Goal: Information Seeking & Learning: Learn about a topic

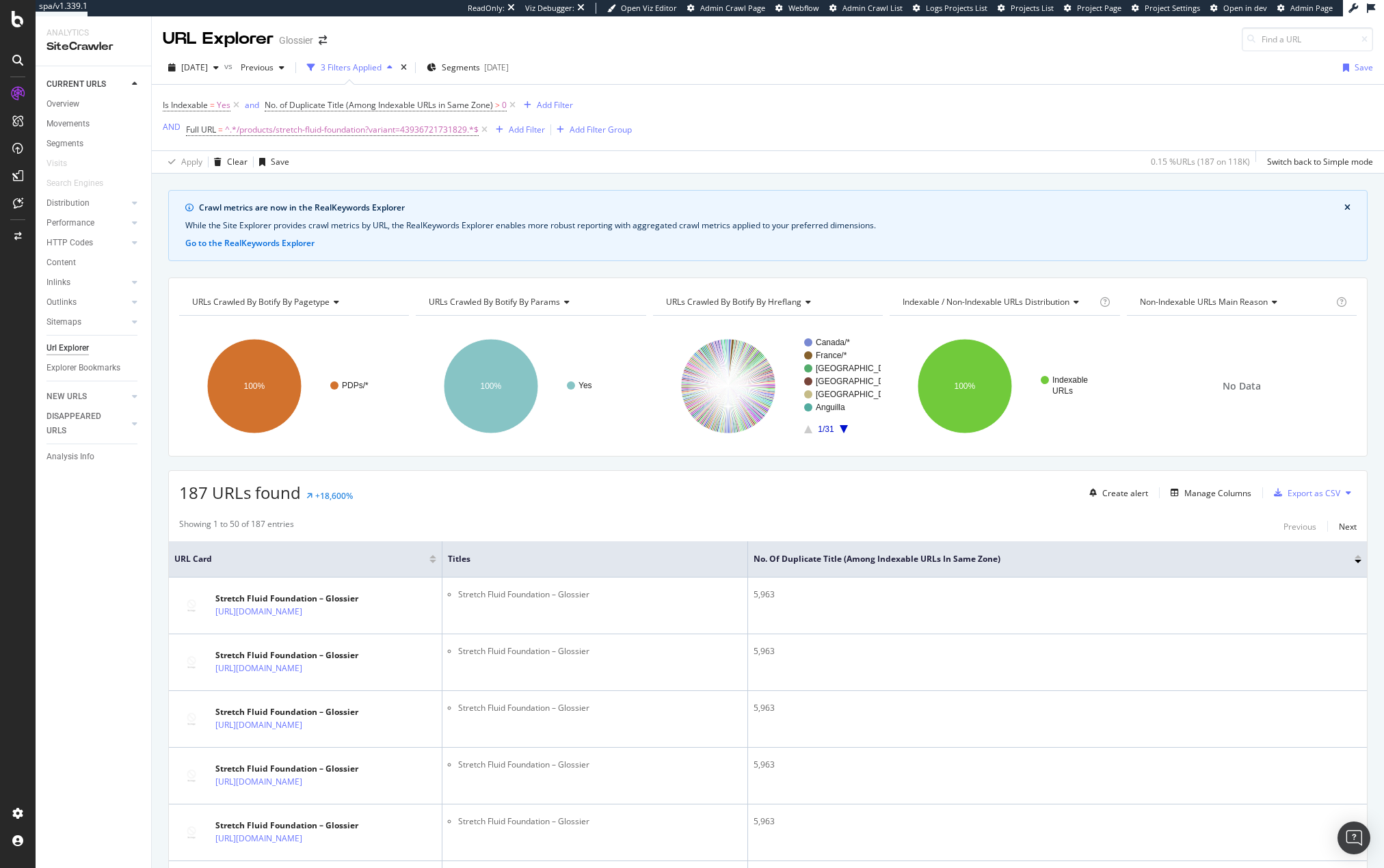
scroll to position [3582, 0]
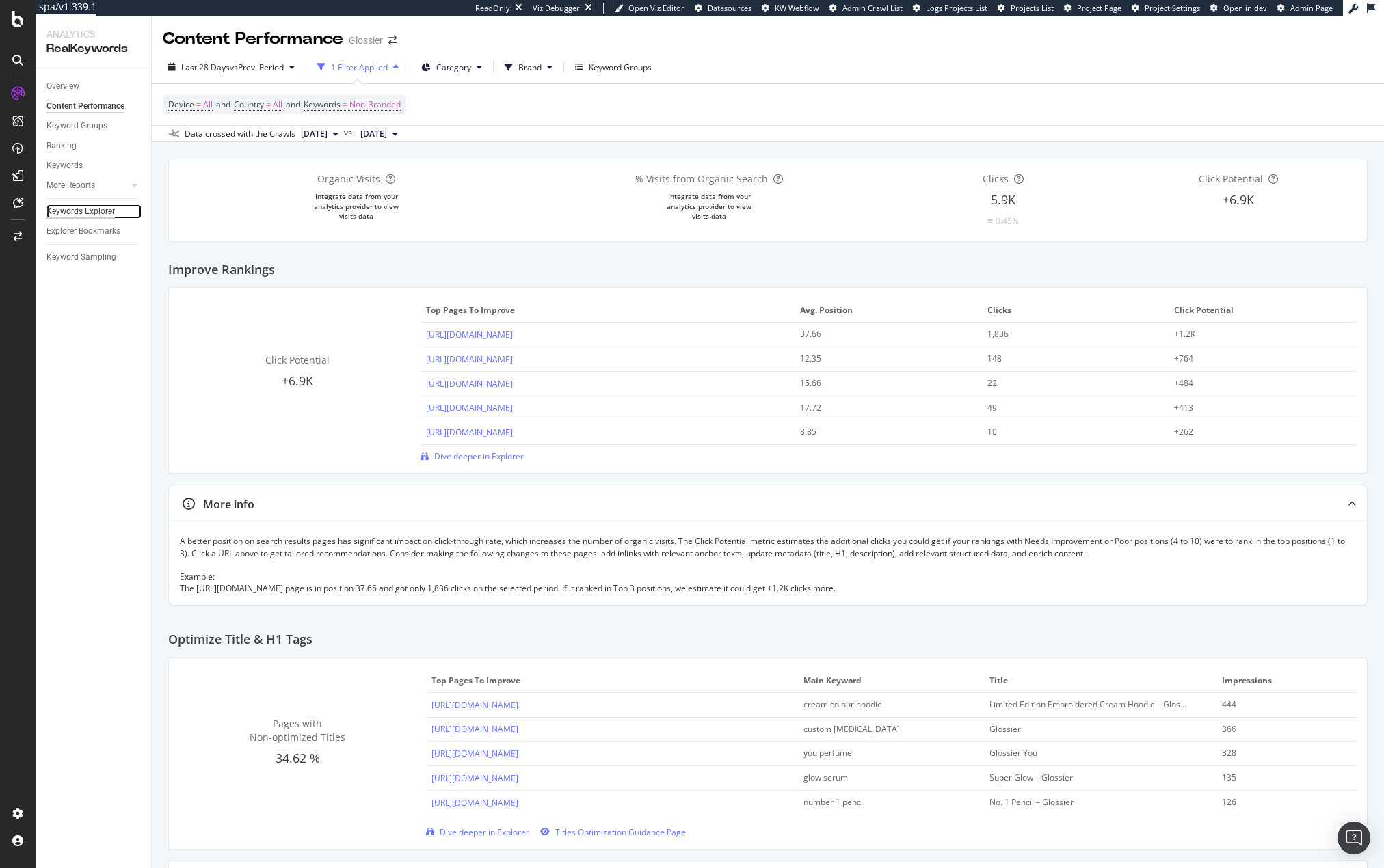
click at [77, 208] on div "Keywords Explorer" at bounding box center [80, 211] width 68 height 14
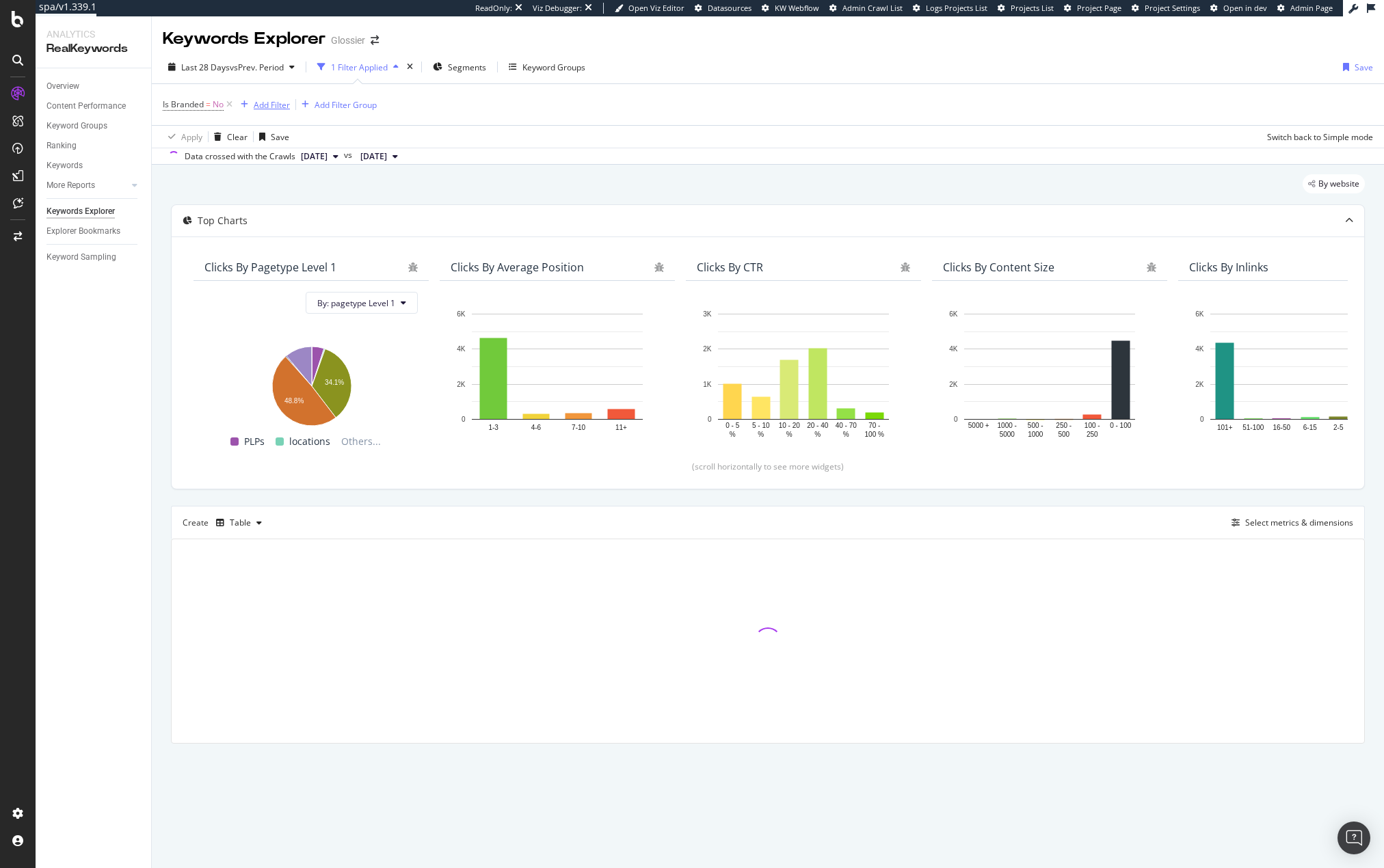
click at [259, 102] on div "Add Filter" at bounding box center [272, 105] width 37 height 11
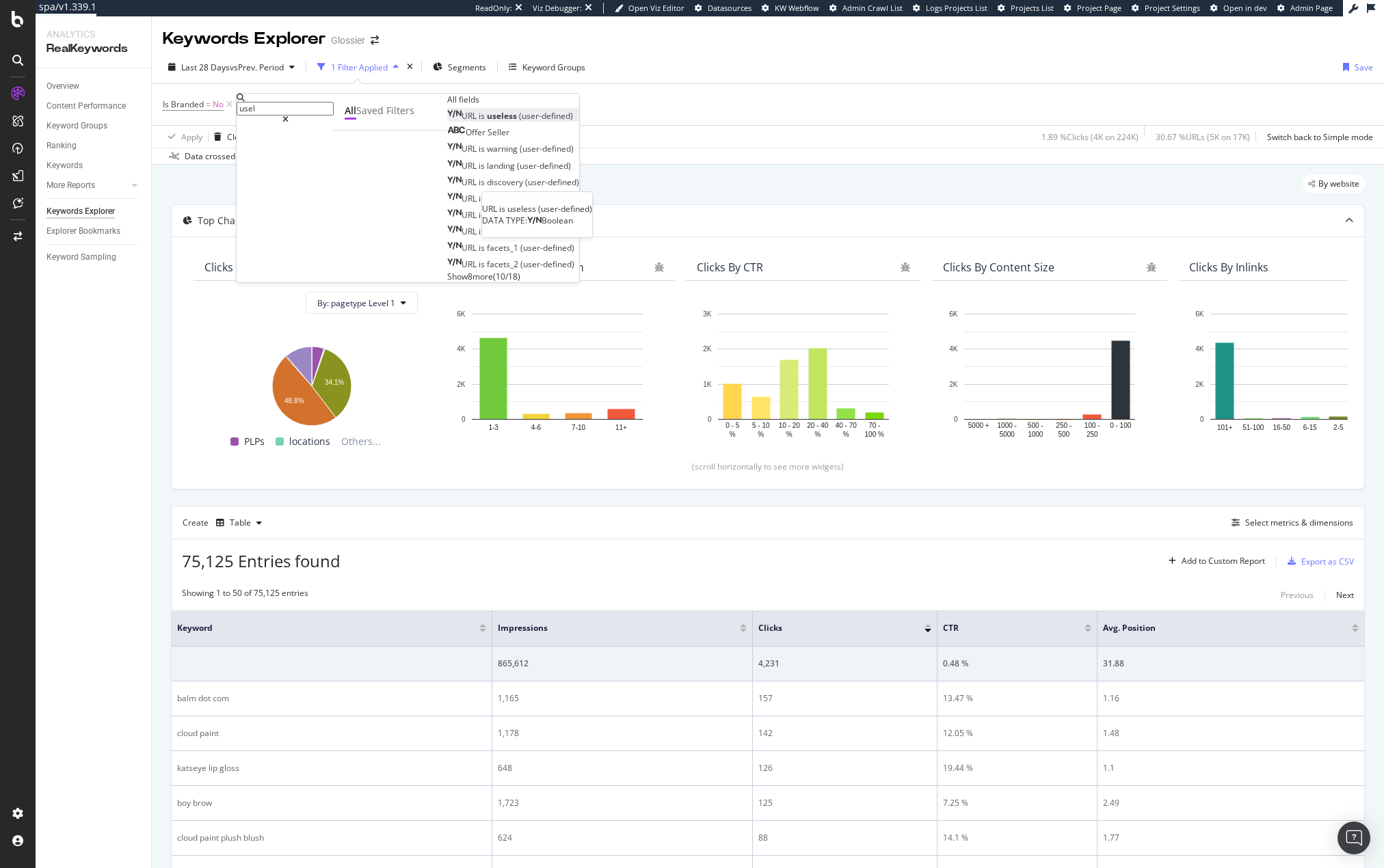
type input "usel"
click at [519, 122] on span "(user-defined)" at bounding box center [545, 116] width 54 height 11
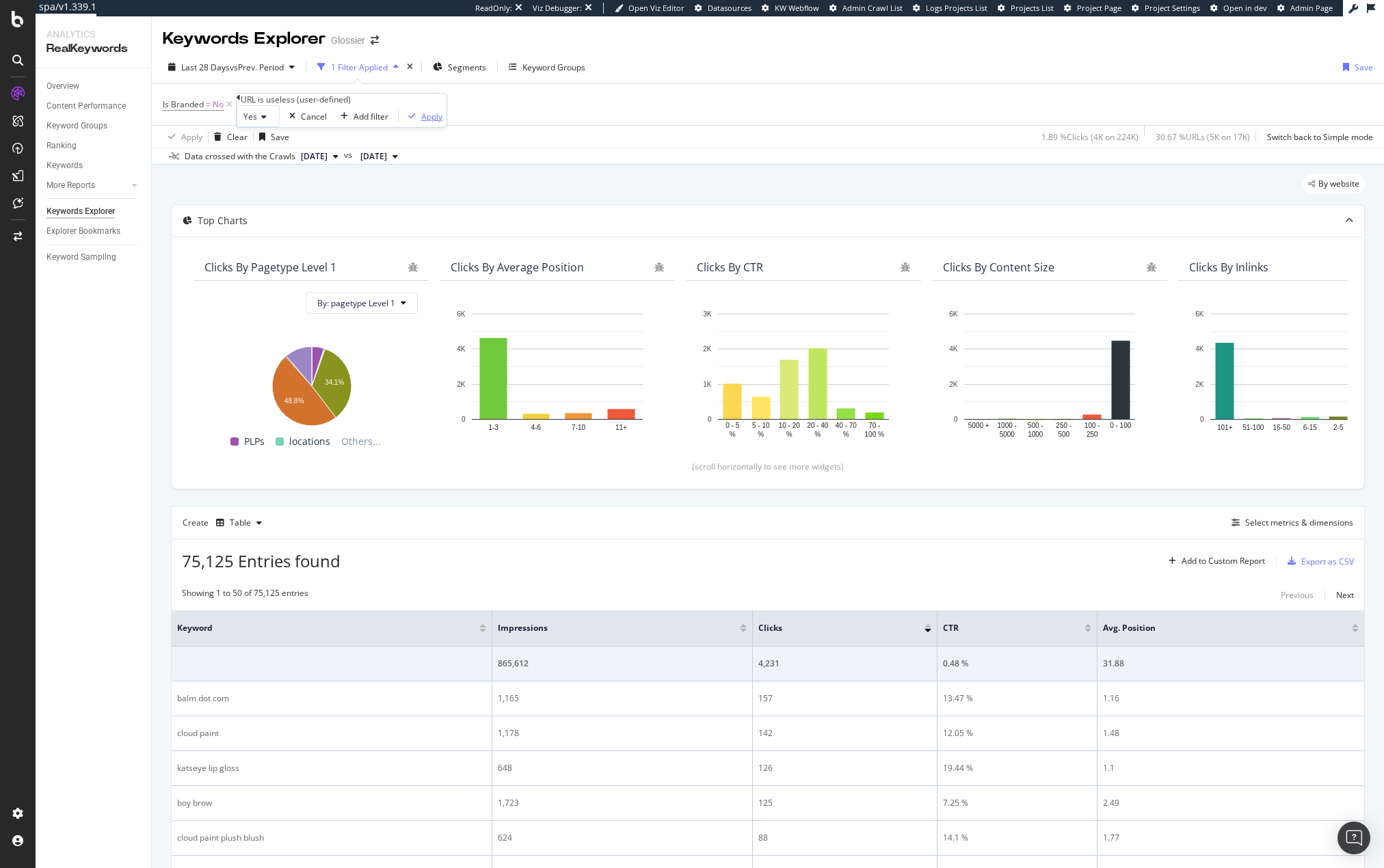
click at [403, 120] on div "button" at bounding box center [412, 115] width 19 height 8
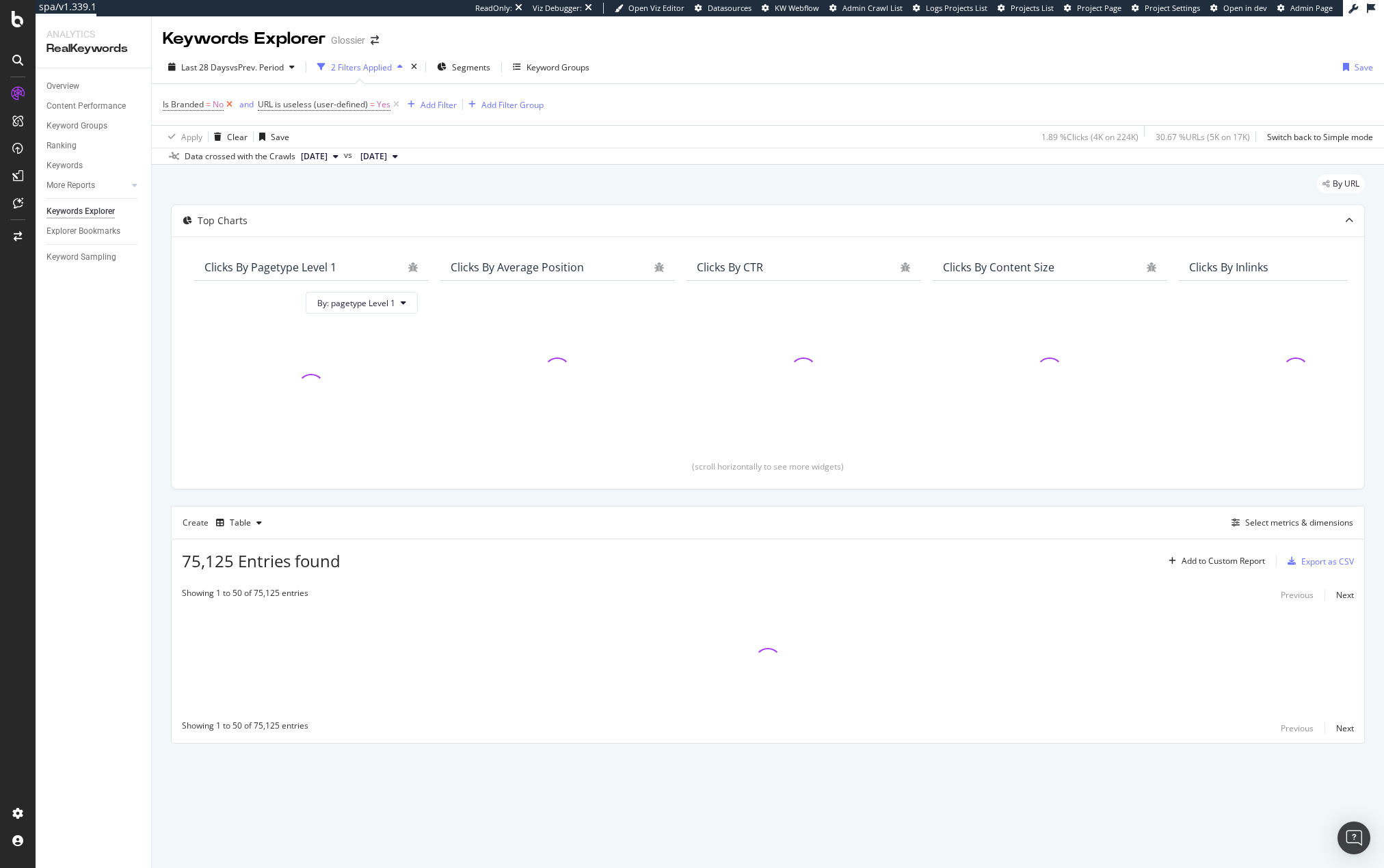
click at [230, 102] on icon at bounding box center [229, 104] width 11 height 14
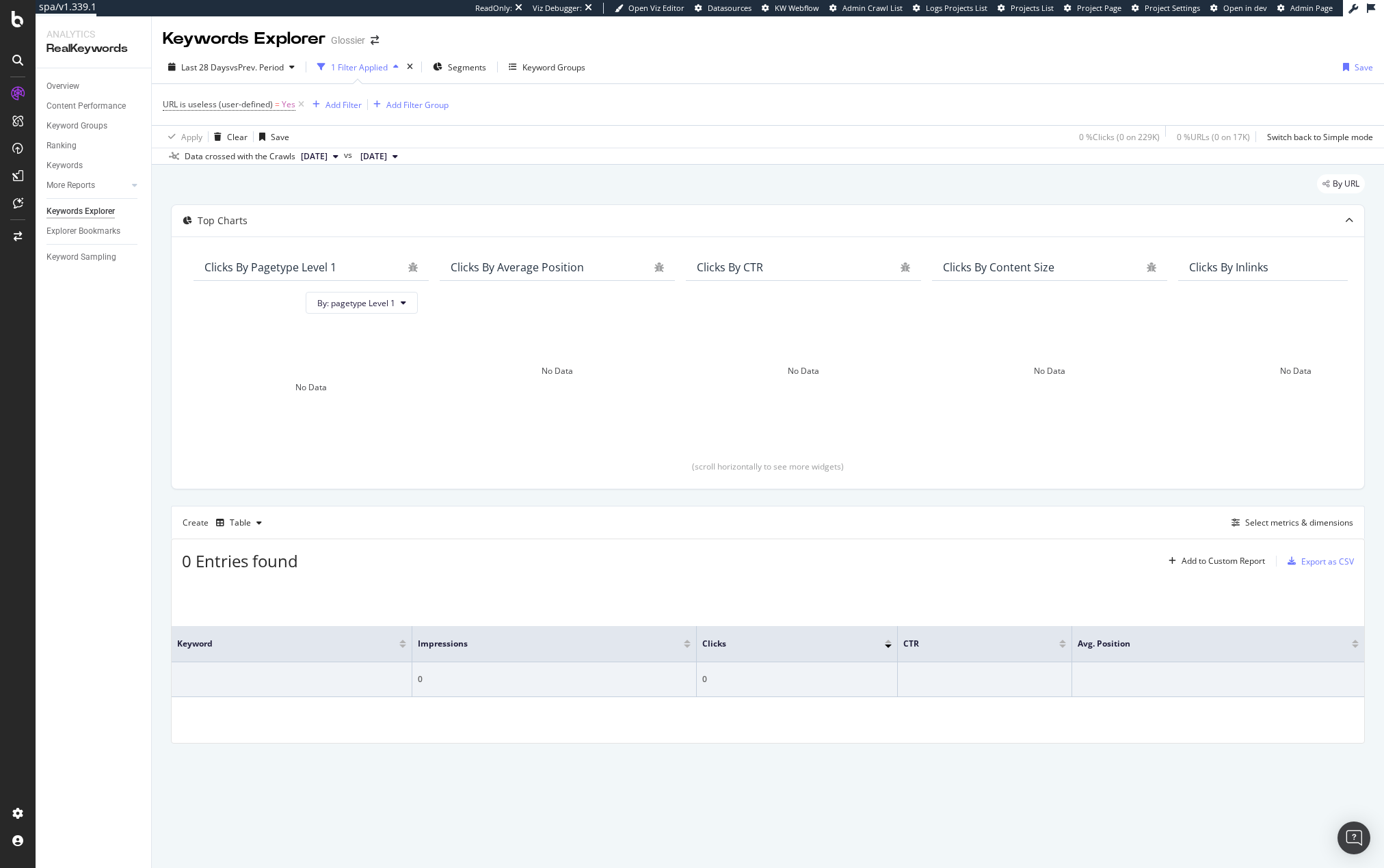
click at [640, 548] on div "0 Entries found Add to Custom Report Export as CSV" at bounding box center [768, 556] width 1193 height 34
click at [259, 103] on span "URL is useless (user-defined)" at bounding box center [218, 104] width 110 height 11
click at [189, 119] on icon at bounding box center [188, 115] width 9 height 8
click at [178, 153] on span "No" at bounding box center [173, 146] width 11 height 11
click at [345, 120] on div "Apply" at bounding box center [356, 115] width 22 height 11
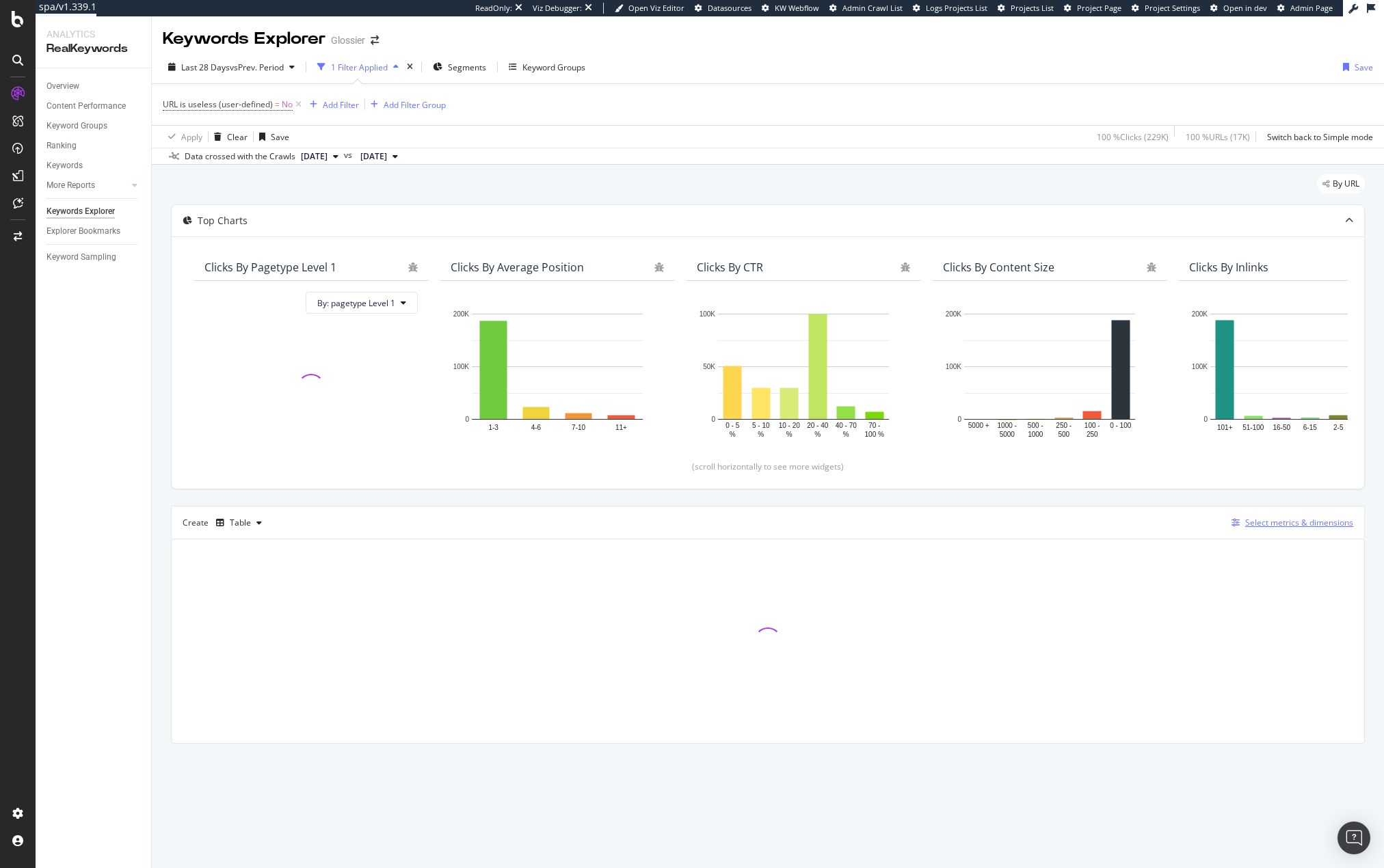
click at [1292, 528] on div "Select metrics & dimensions" at bounding box center [1299, 523] width 108 height 11
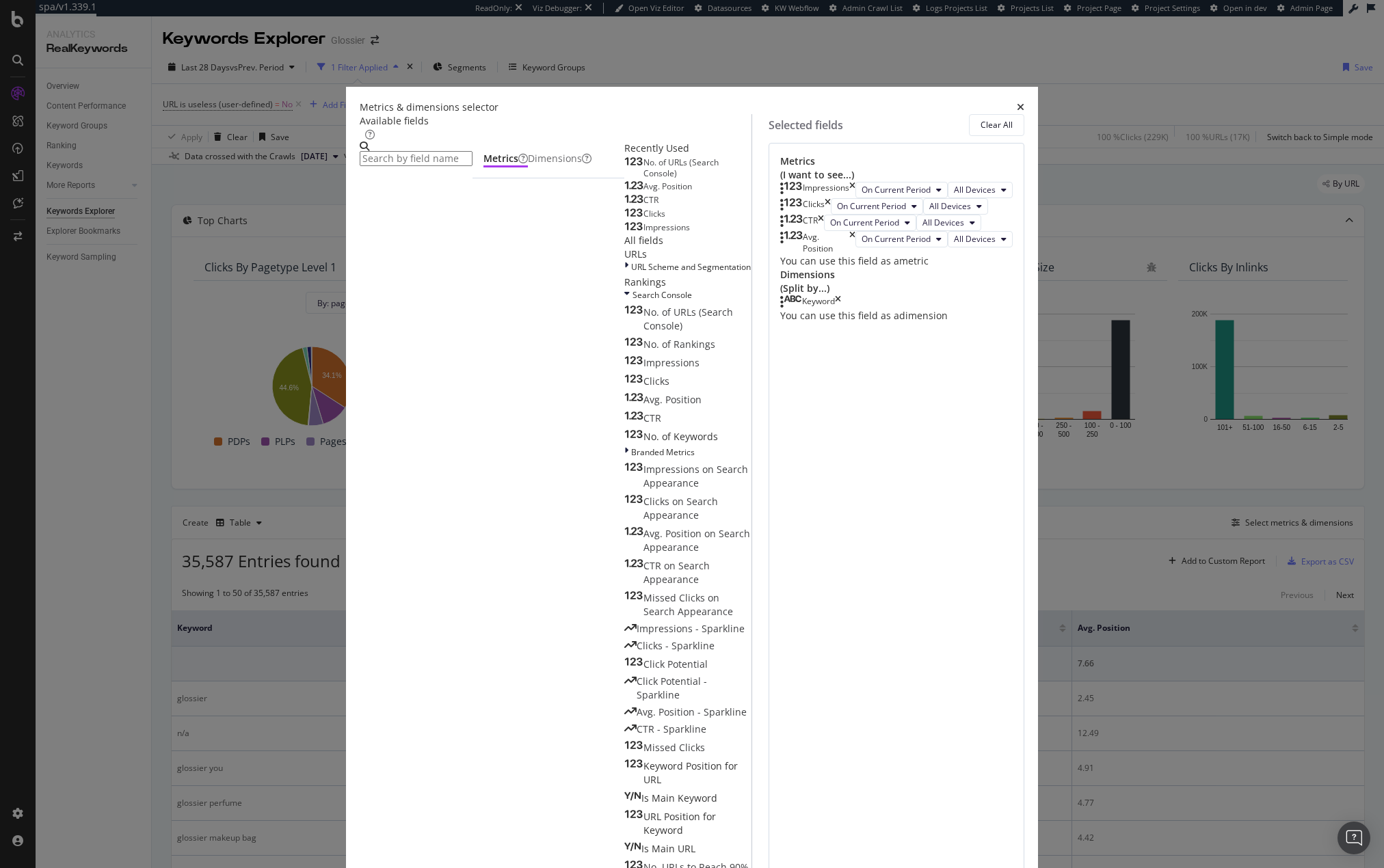
click at [472, 166] on input "modal" at bounding box center [416, 158] width 113 height 15
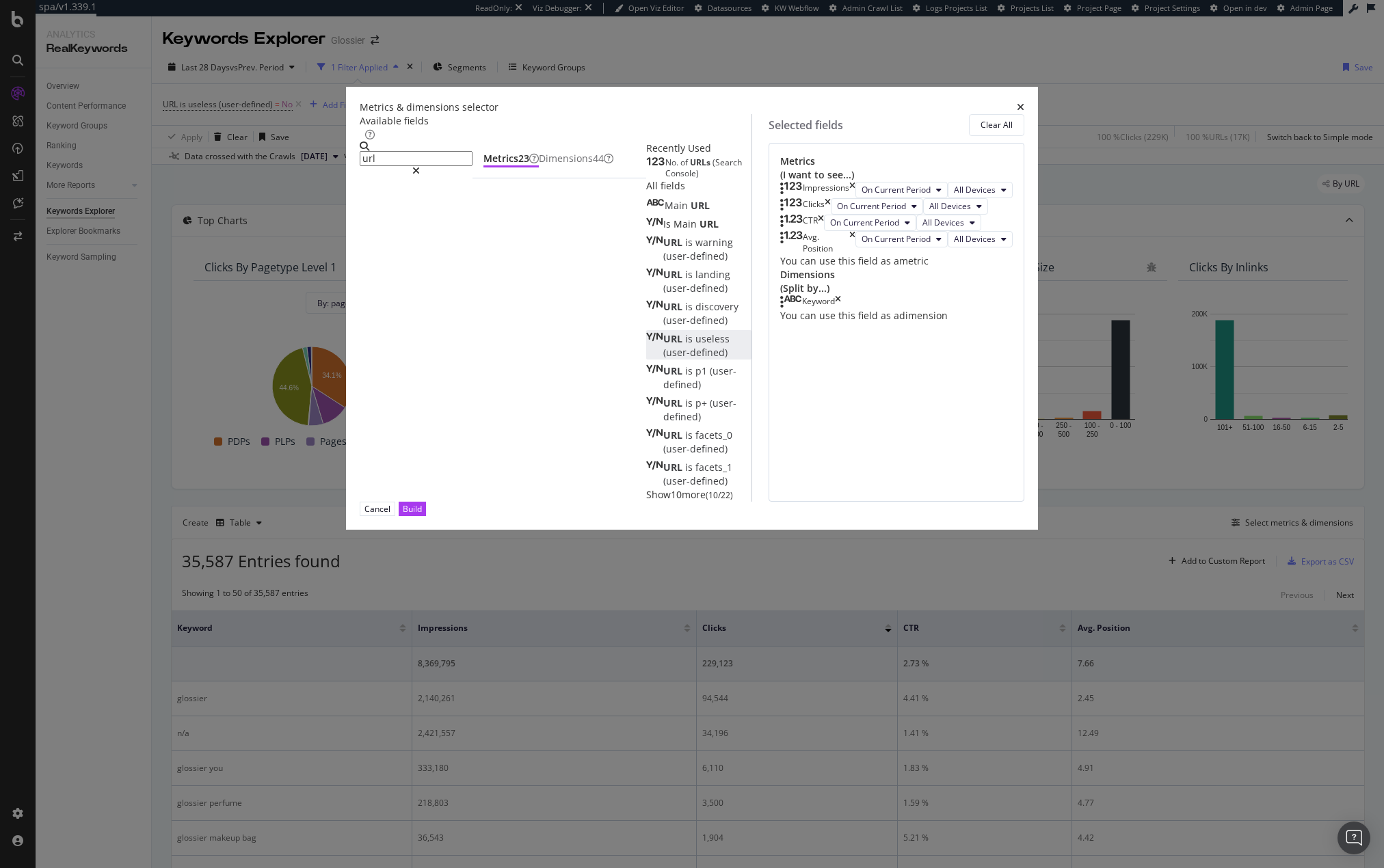
click at [646, 360] on div "URL is useless (user-defined)" at bounding box center [698, 346] width 105 height 27
click at [646, 328] on div "URL is discovery (user-defined)" at bounding box center [698, 314] width 105 height 27
click at [646, 295] on div "URL is landing (user-defined)" at bounding box center [698, 282] width 105 height 27
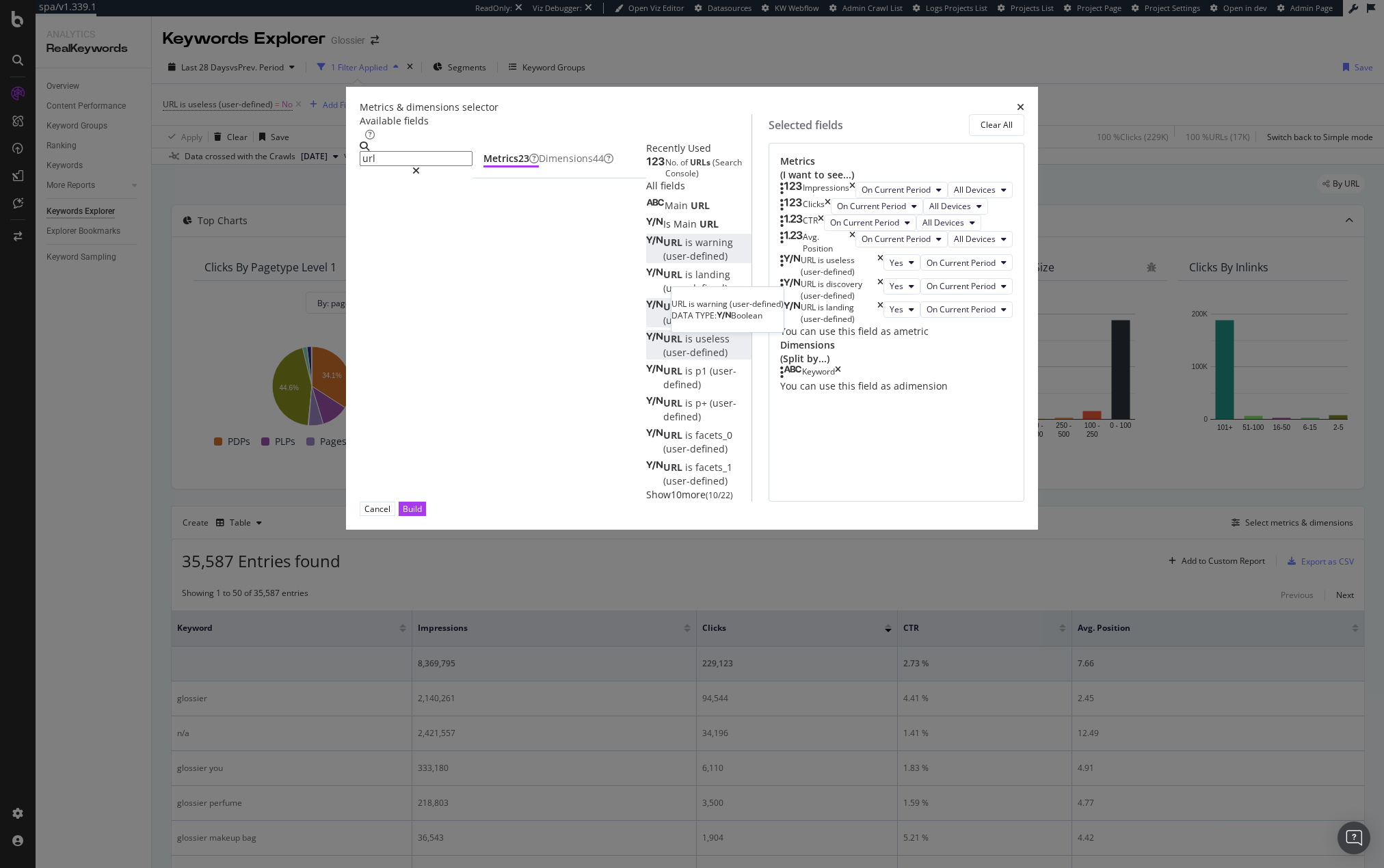
click at [646, 263] on div "URL is warning (user-defined)" at bounding box center [698, 249] width 105 height 27
click at [841, 403] on icon "times" at bounding box center [838, 396] width 6 height 14
click at [472, 166] on input "url" at bounding box center [416, 158] width 113 height 15
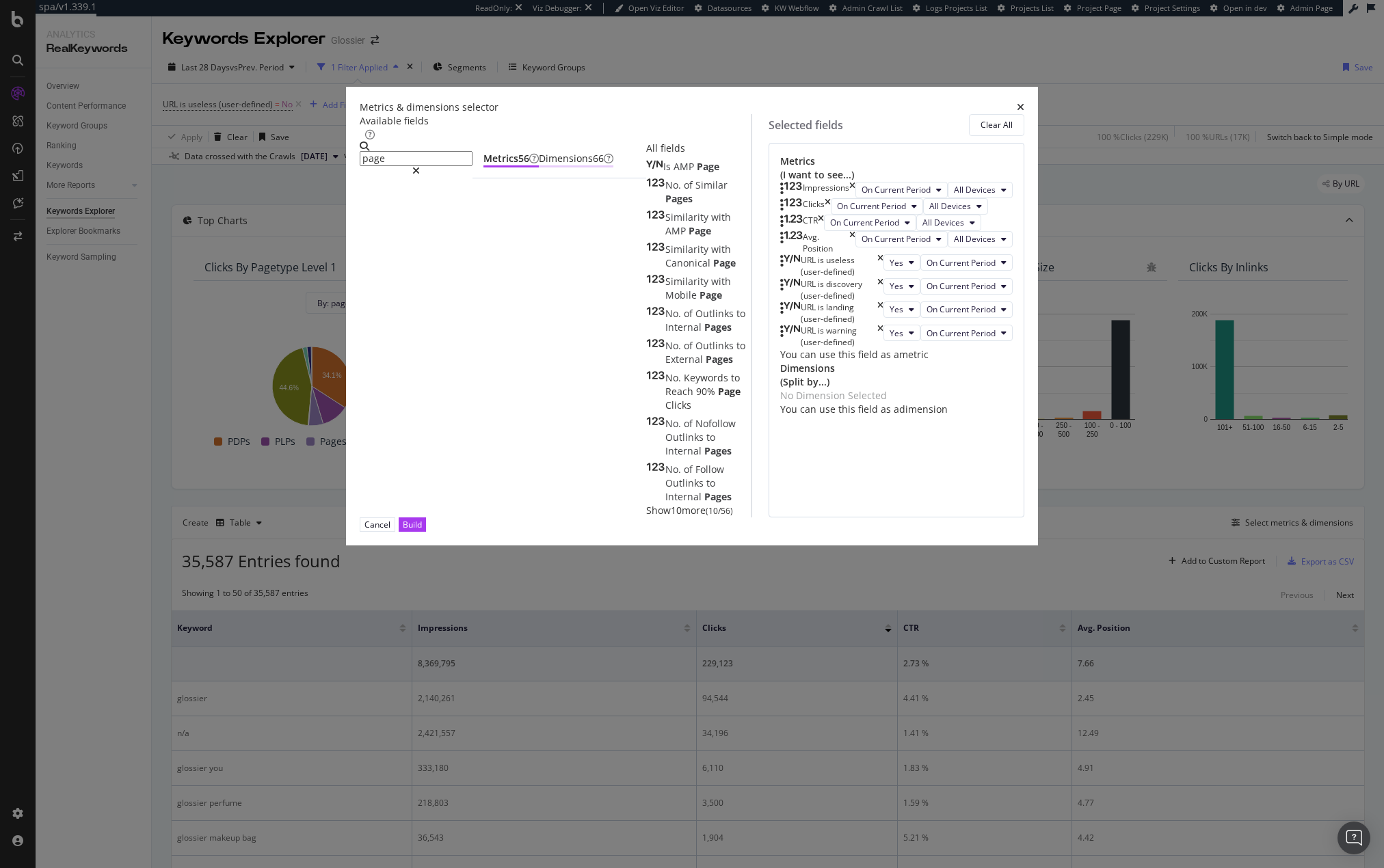
type input "page"
click at [583, 166] on div "Dimensions 66" at bounding box center [576, 158] width 75 height 14
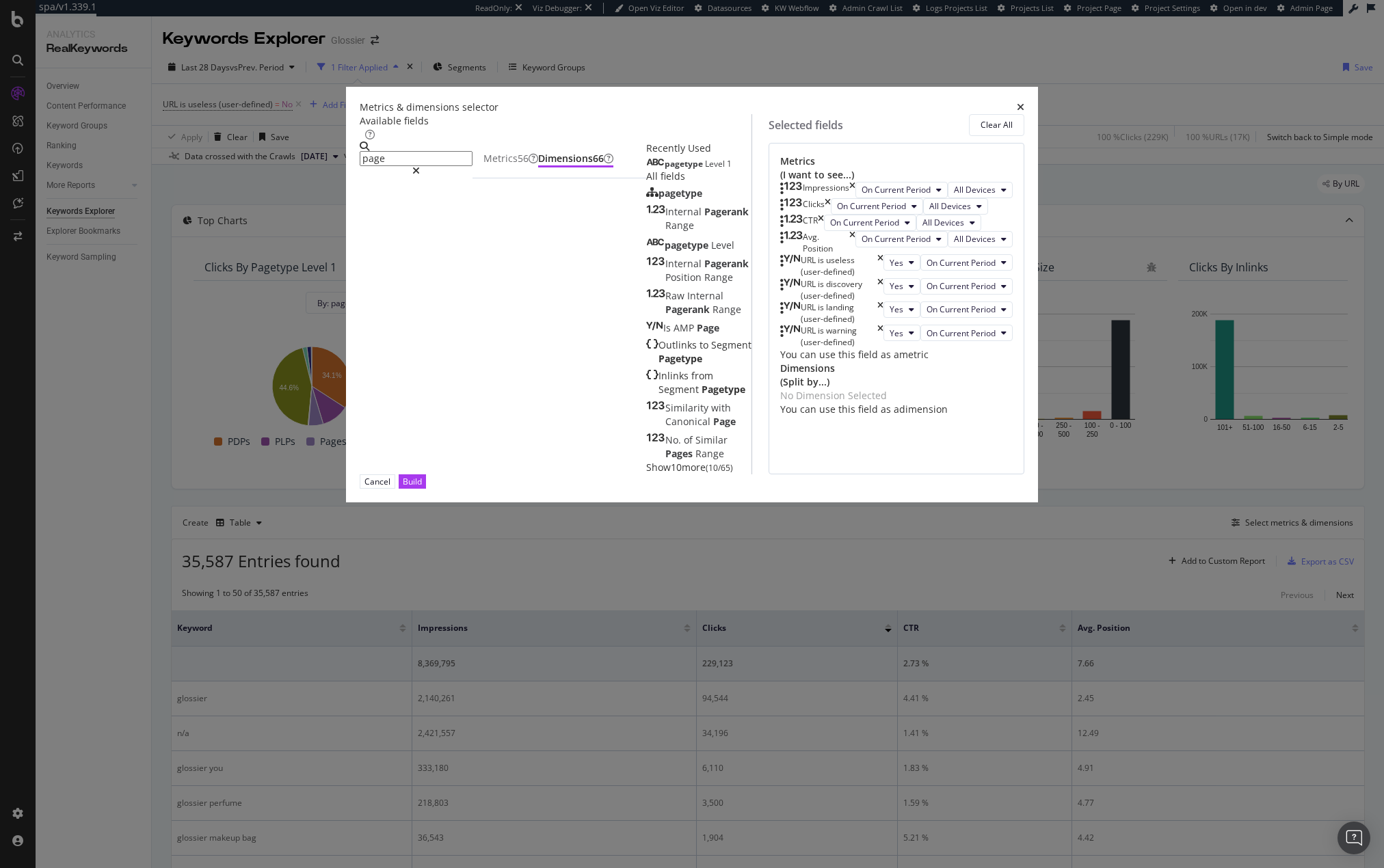
click at [646, 170] on div "pagetype Level 1" at bounding box center [688, 163] width 85 height 11
click at [426, 489] on button "Build" at bounding box center [412, 482] width 27 height 14
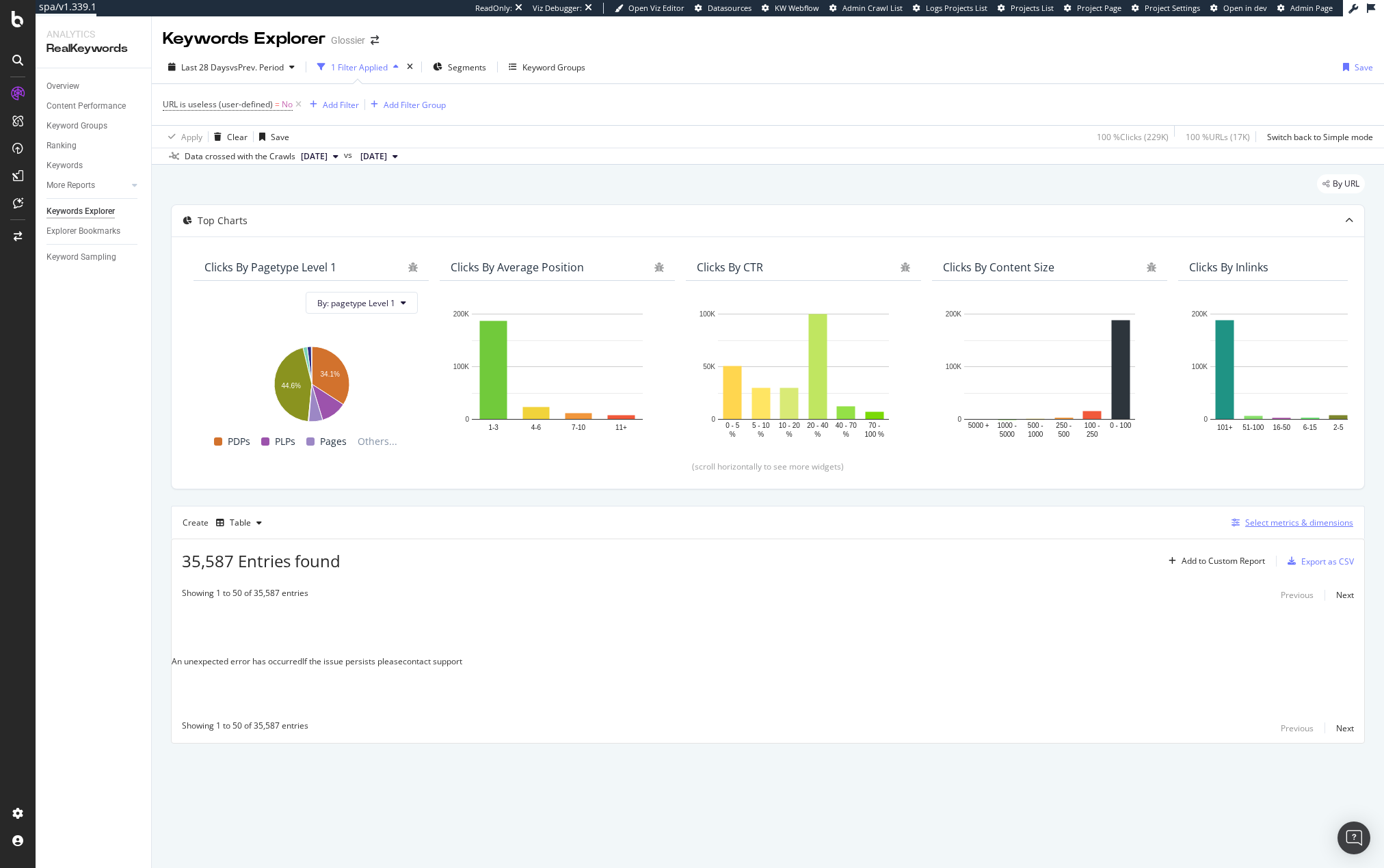
click at [1297, 528] on div "Select metrics & dimensions" at bounding box center [1299, 523] width 108 height 11
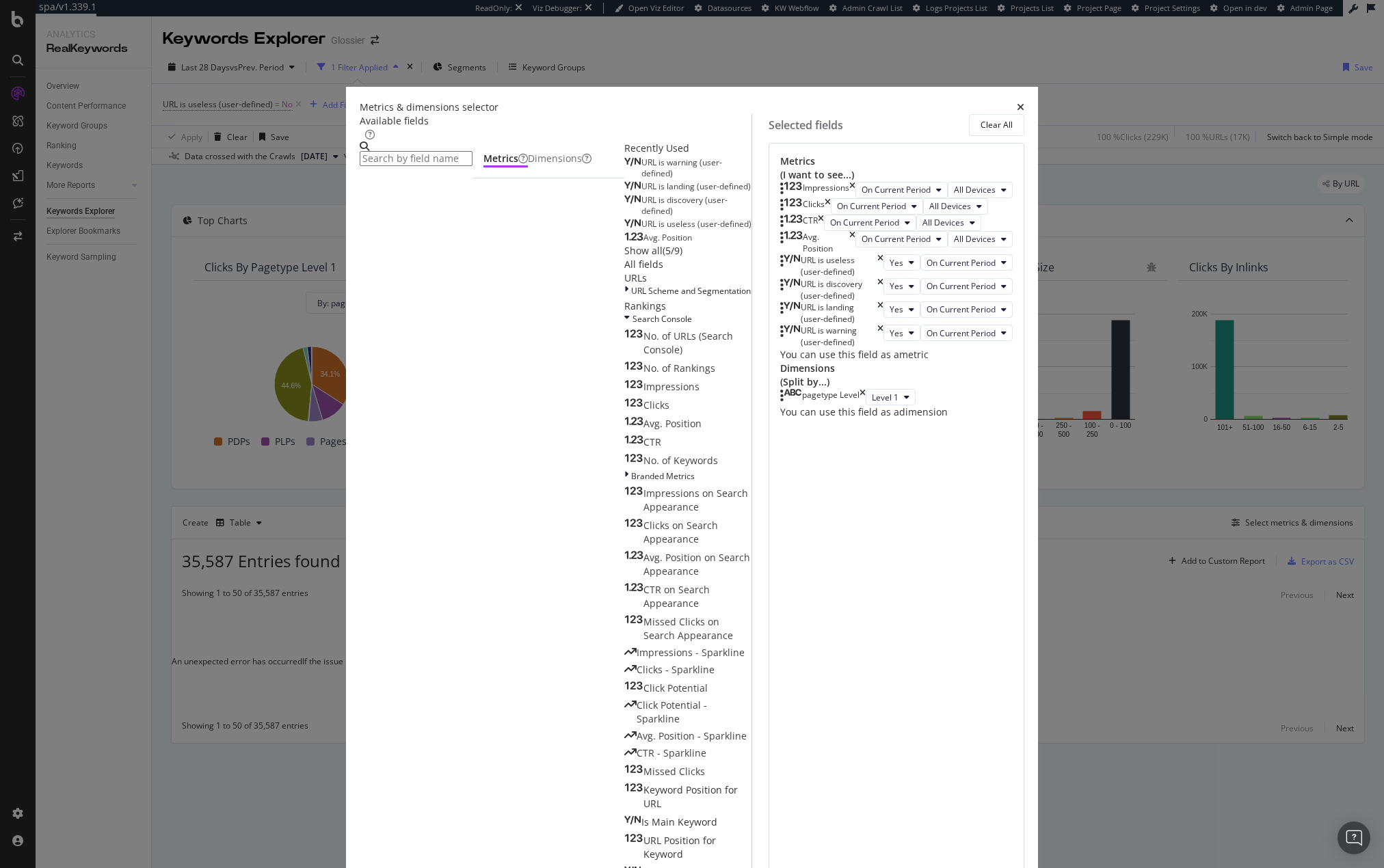
scroll to position [191, 0]
click at [883, 348] on div "URL is warning (user-defined)" at bounding box center [831, 336] width 103 height 23
click at [883, 348] on icon "times" at bounding box center [880, 336] width 6 height 23
click at [883, 325] on icon "times" at bounding box center [880, 313] width 6 height 23
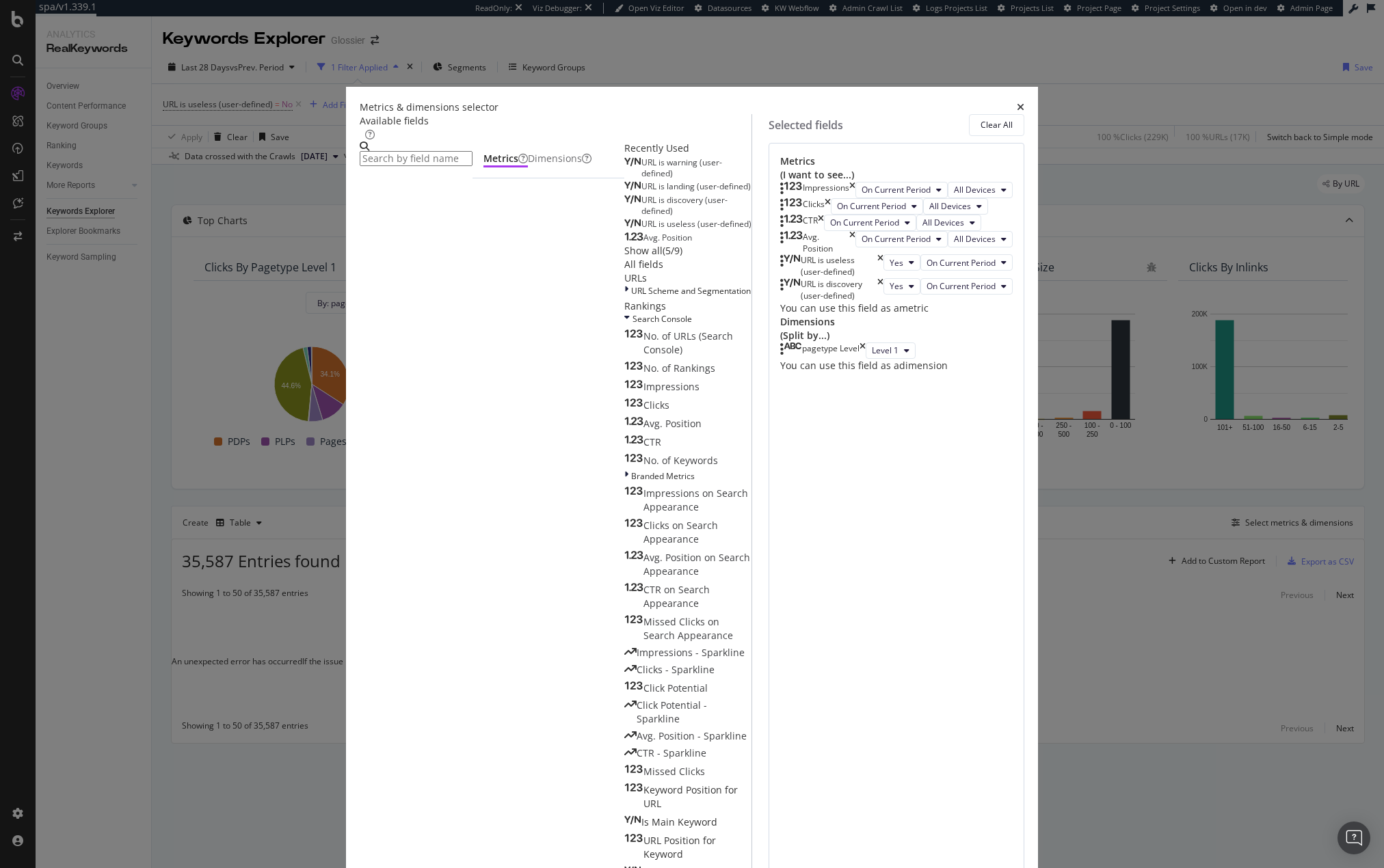
click at [883, 302] on icon "times" at bounding box center [880, 290] width 6 height 23
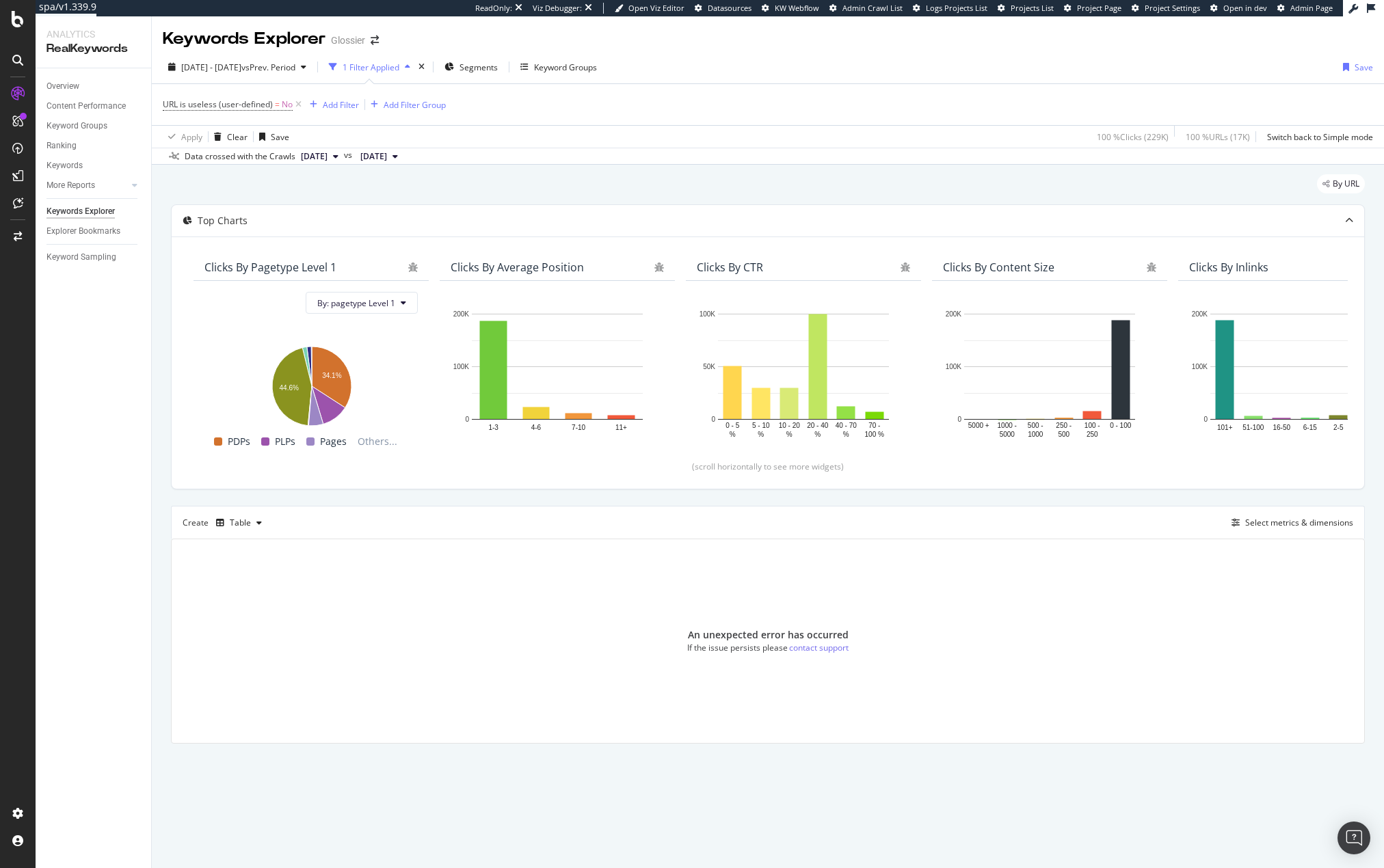
click at [571, 182] on div "By URL" at bounding box center [767, 189] width 1193 height 30
click at [1287, 525] on div "Select metrics & dimensions" at bounding box center [1299, 523] width 108 height 11
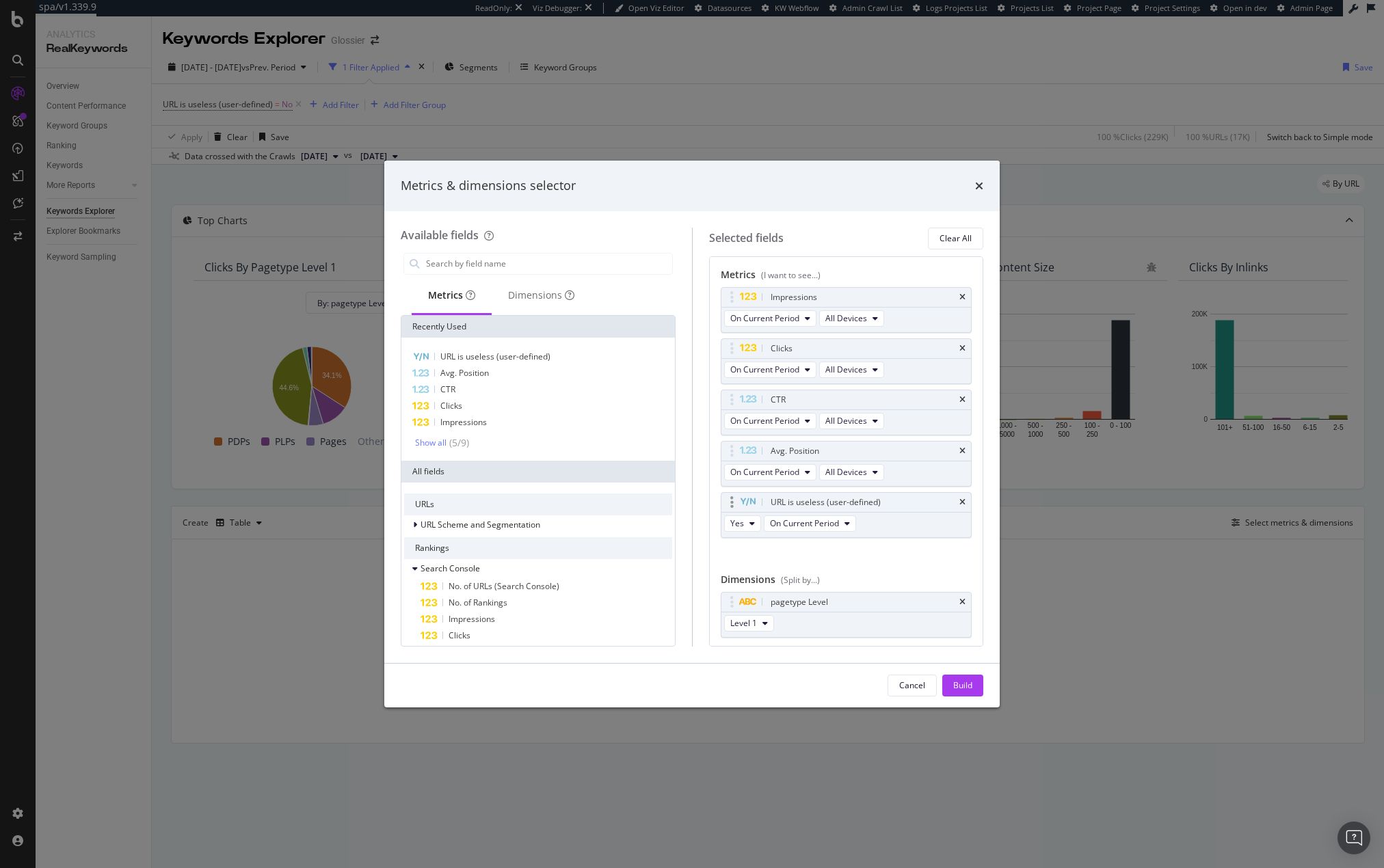
click at [950, 507] on div "URL is useless (user-defined)" at bounding box center [846, 502] width 250 height 19
click at [959, 504] on icon "times" at bounding box center [962, 502] width 6 height 8
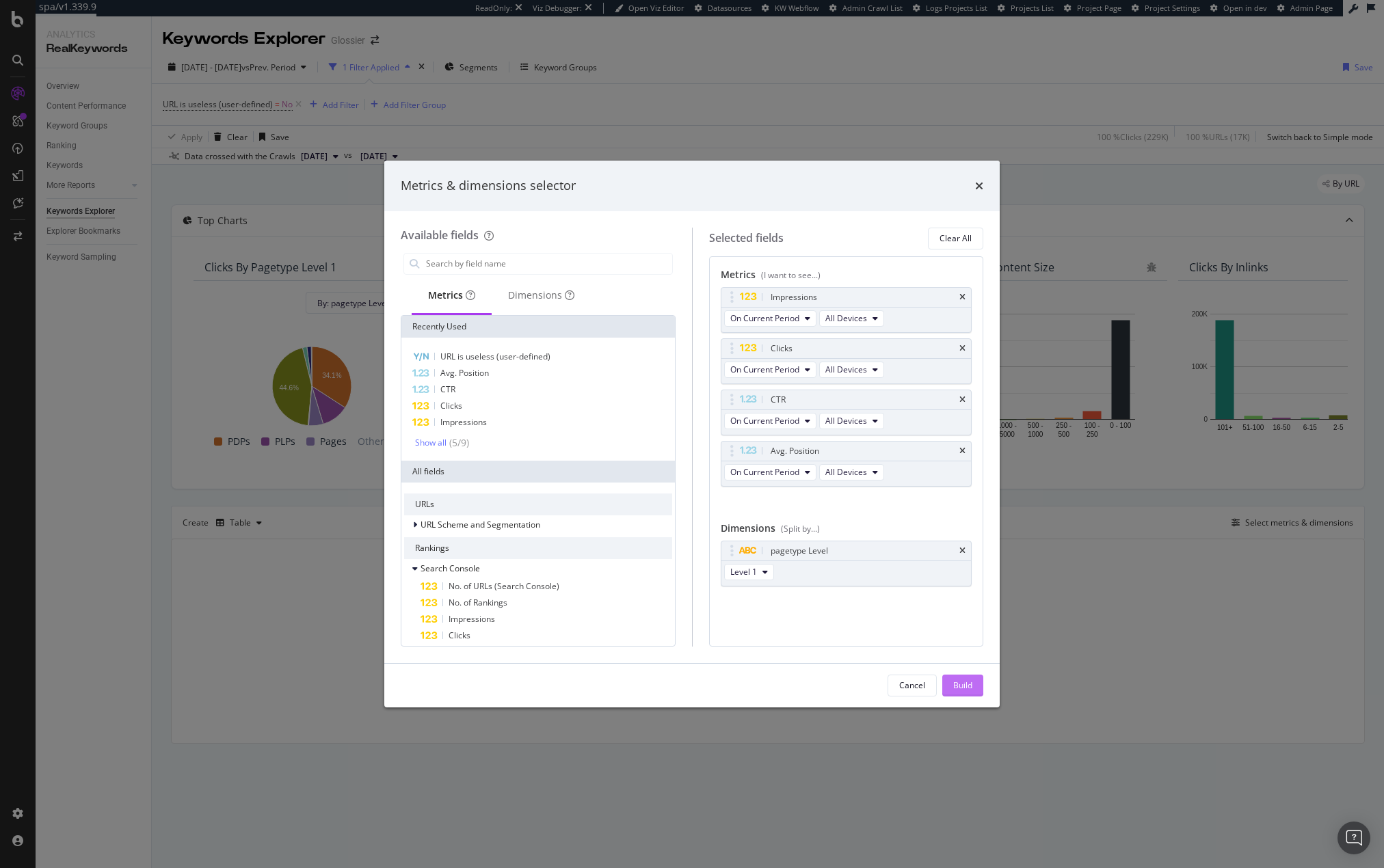
click at [961, 687] on div "Build" at bounding box center [963, 685] width 19 height 11
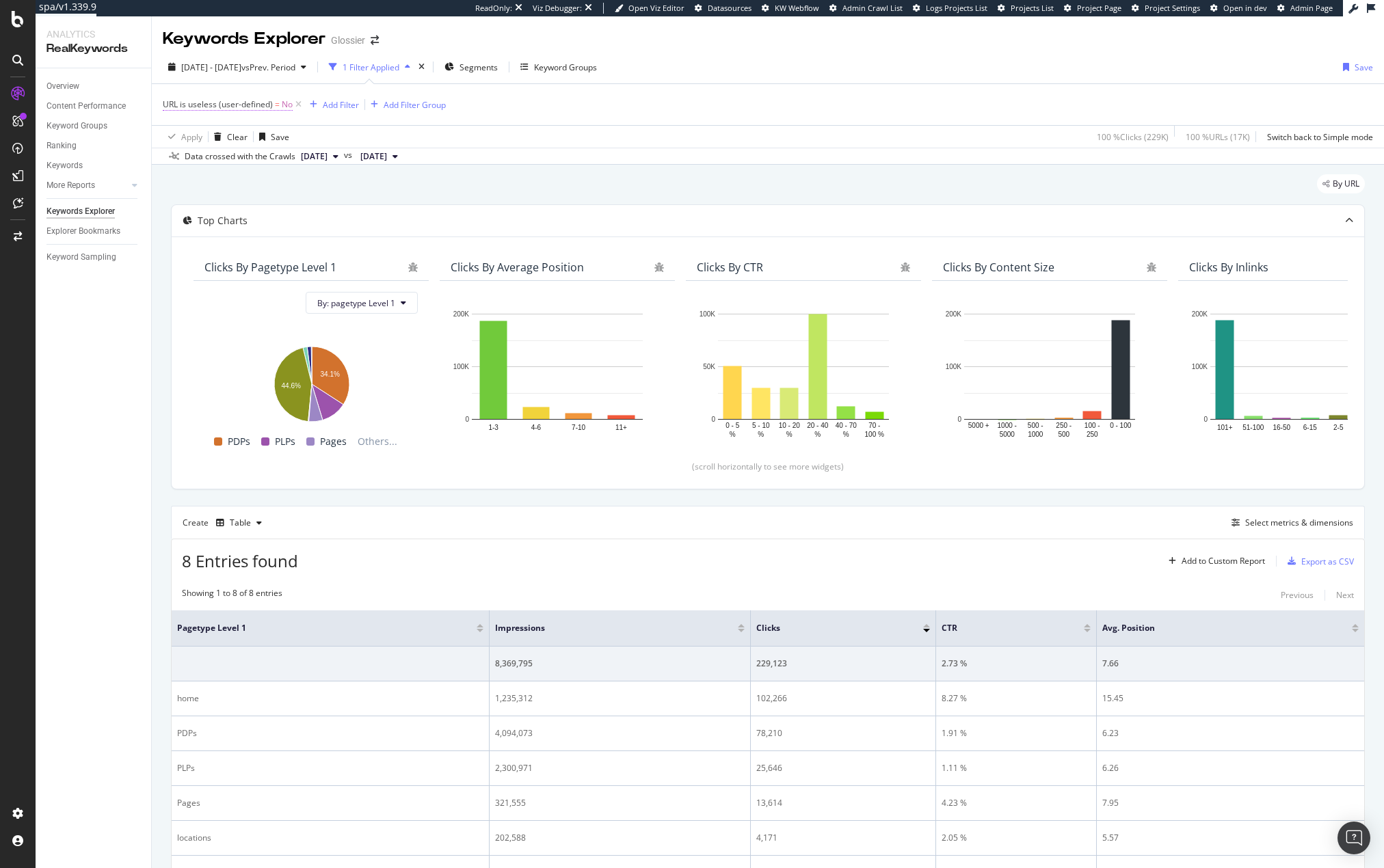
click at [217, 105] on span "URL is useless (user-defined)" at bounding box center [218, 104] width 110 height 11
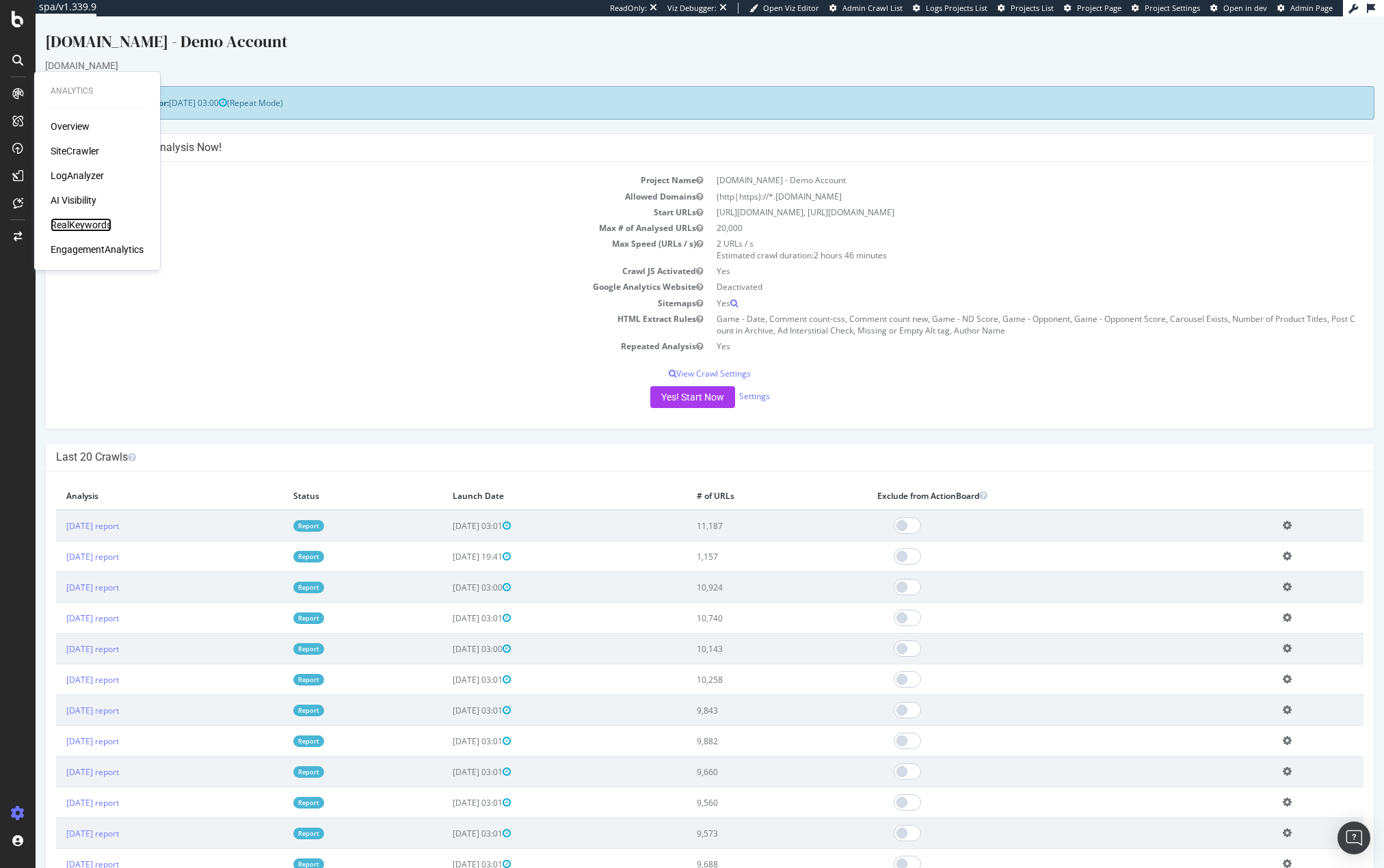
click at [83, 229] on div "RealKeywords" at bounding box center [81, 224] width 61 height 14
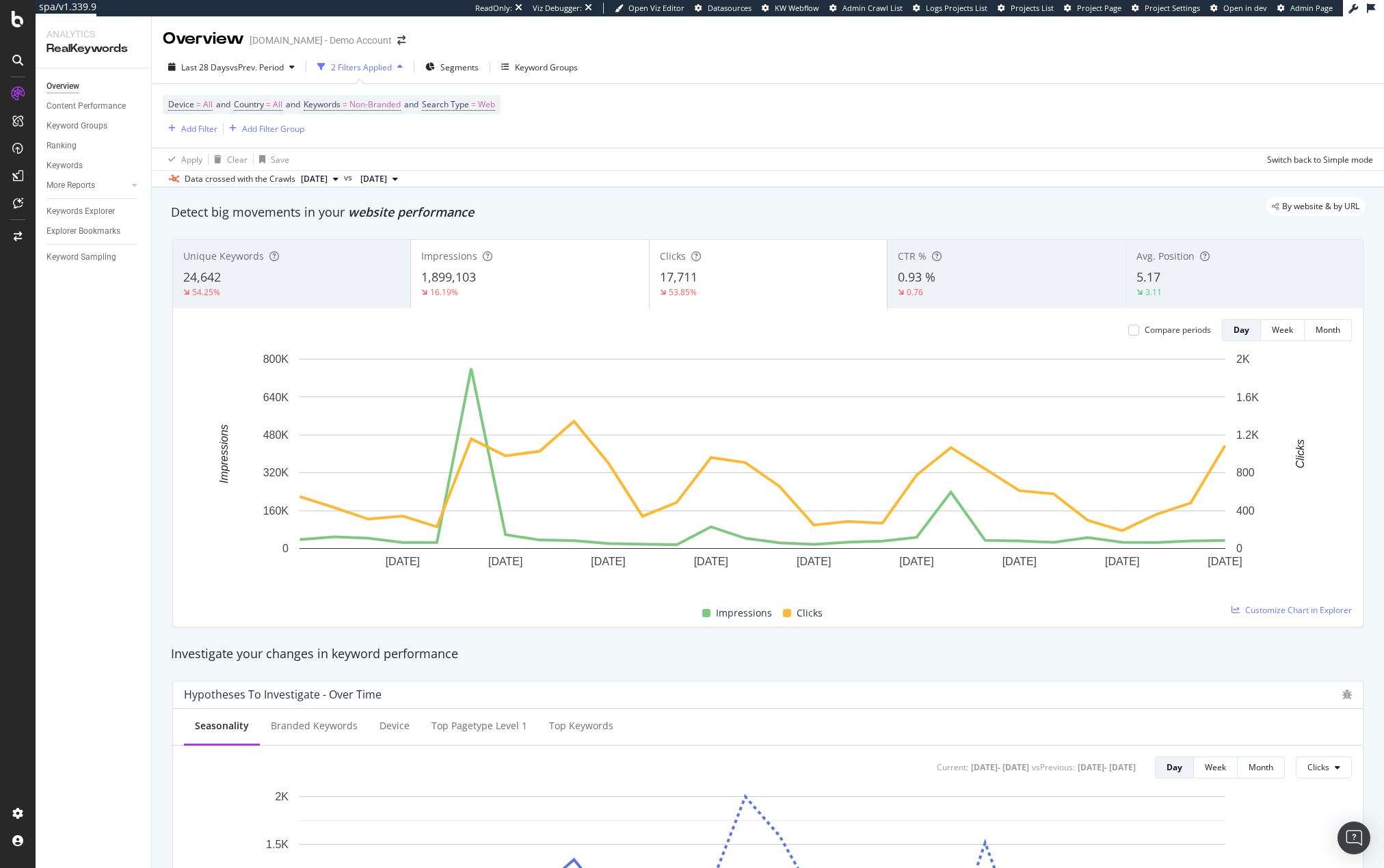
drag, startPoint x: 1053, startPoint y: 102, endPoint x: 912, endPoint y: 166, distance: 154.8
click at [1053, 101] on div "Device = All and Country = All and Keywords = Non-Branded and Search Type = Web…" at bounding box center [768, 115] width 1210 height 64
click at [197, 130] on div "Add Filter" at bounding box center [199, 129] width 37 height 11
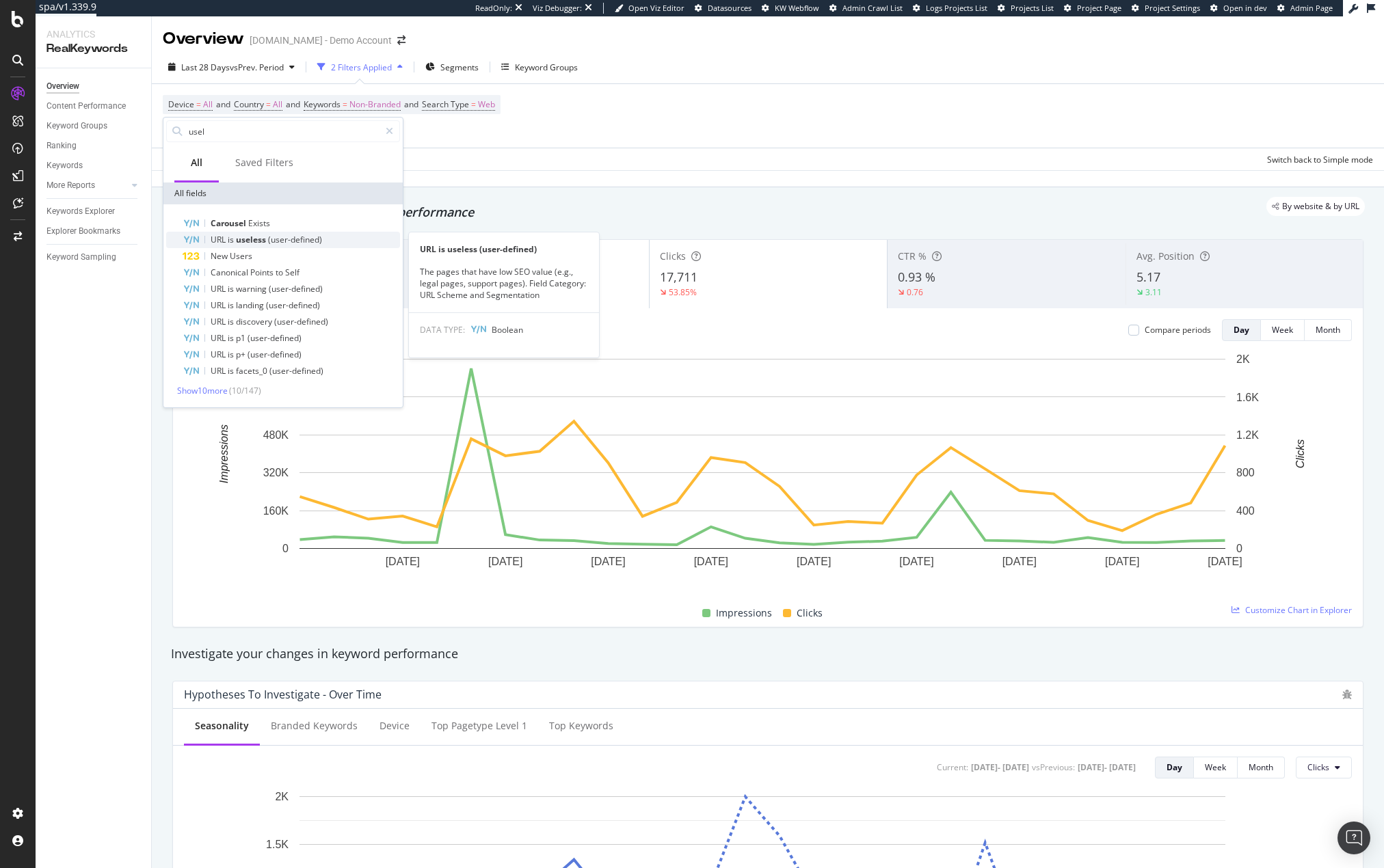
type input "usel"
click at [333, 239] on div "URL is useless (user-defined)" at bounding box center [291, 239] width 217 height 16
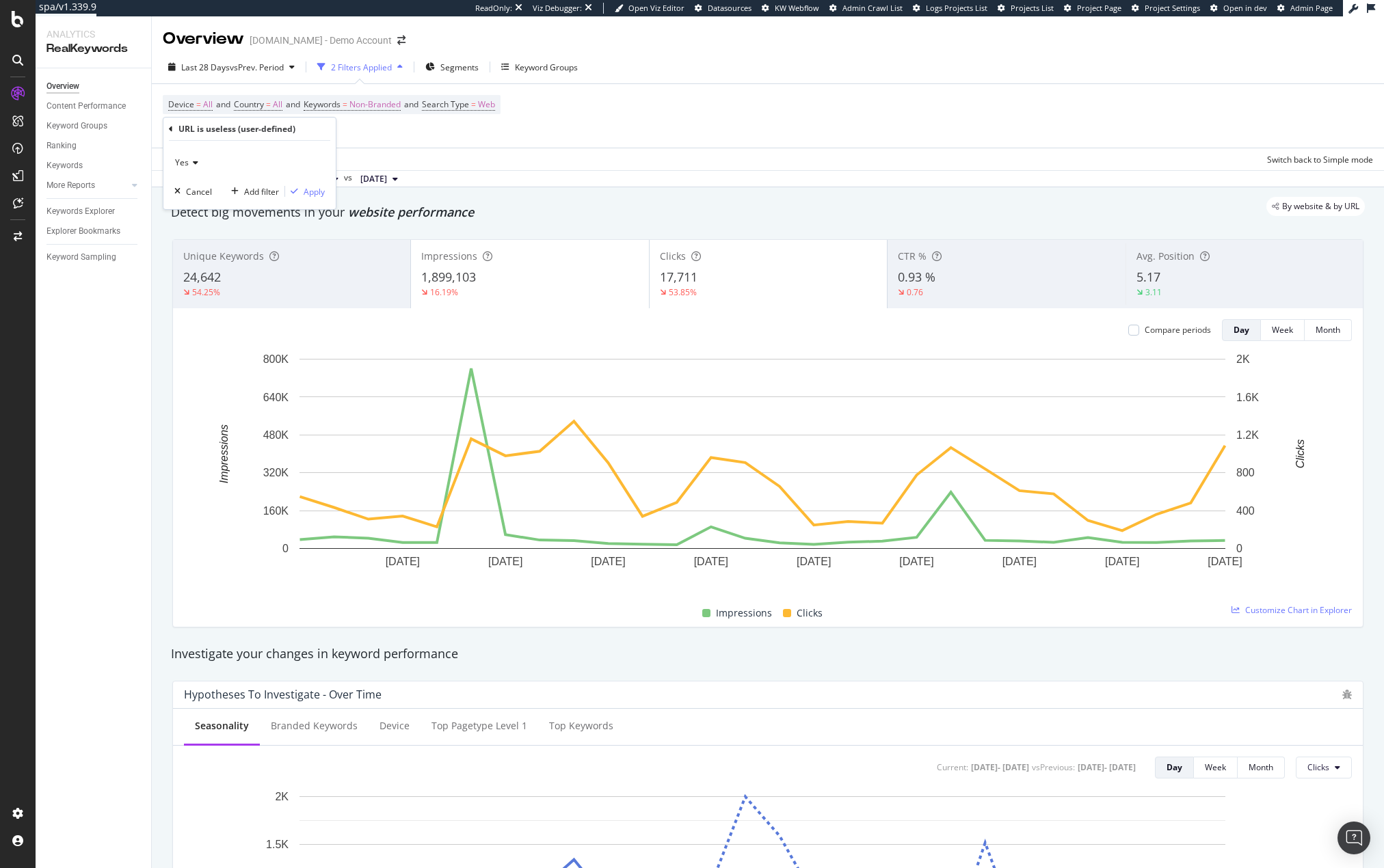
click at [196, 160] on icon at bounding box center [193, 162] width 9 height 8
click at [200, 203] on div "No" at bounding box center [251, 209] width 146 height 18
click at [310, 193] on div "Apply" at bounding box center [315, 191] width 22 height 11
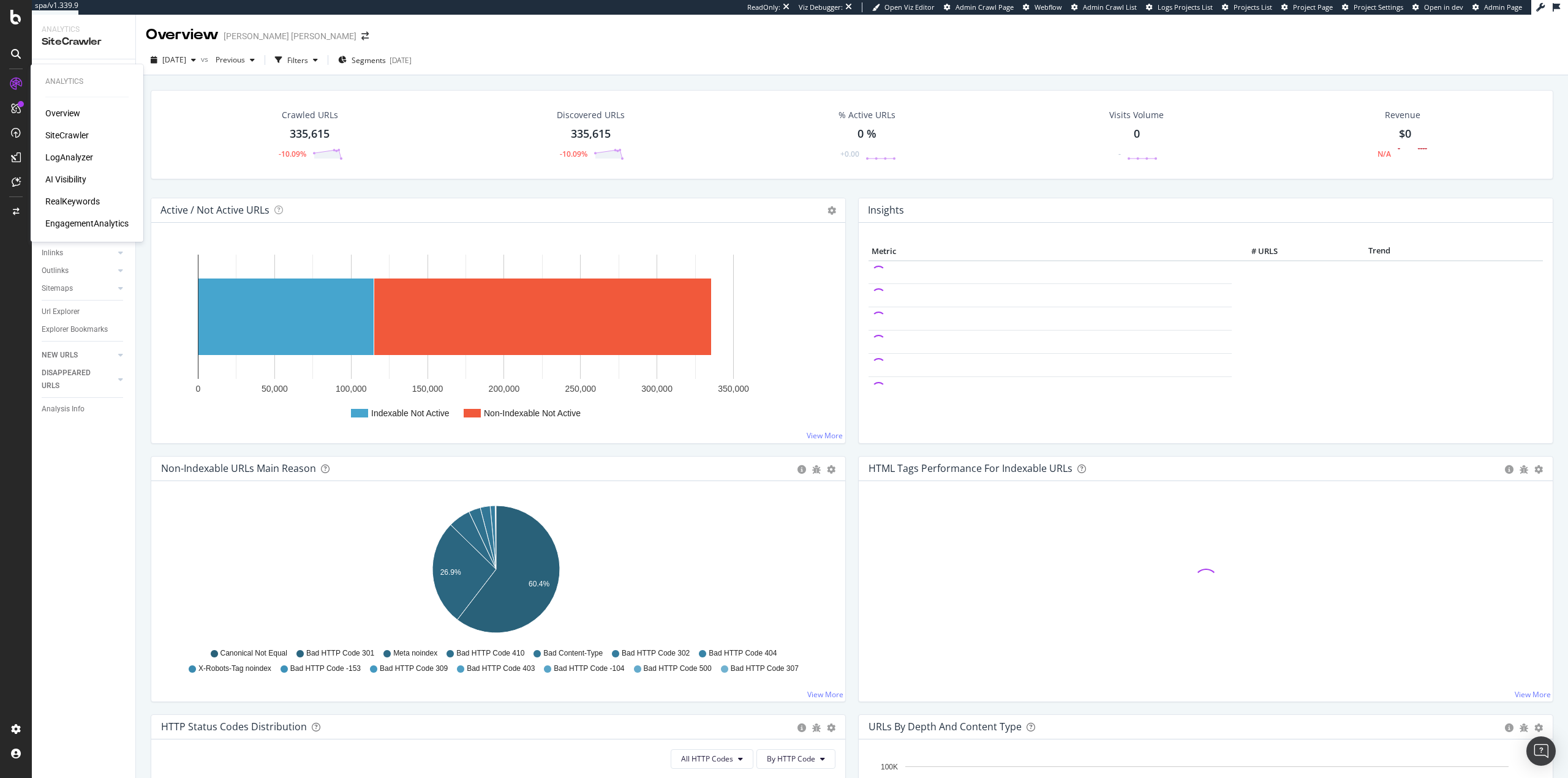
click at [83, 161] on div "LogAnalyzer" at bounding box center [69, 157] width 48 height 12
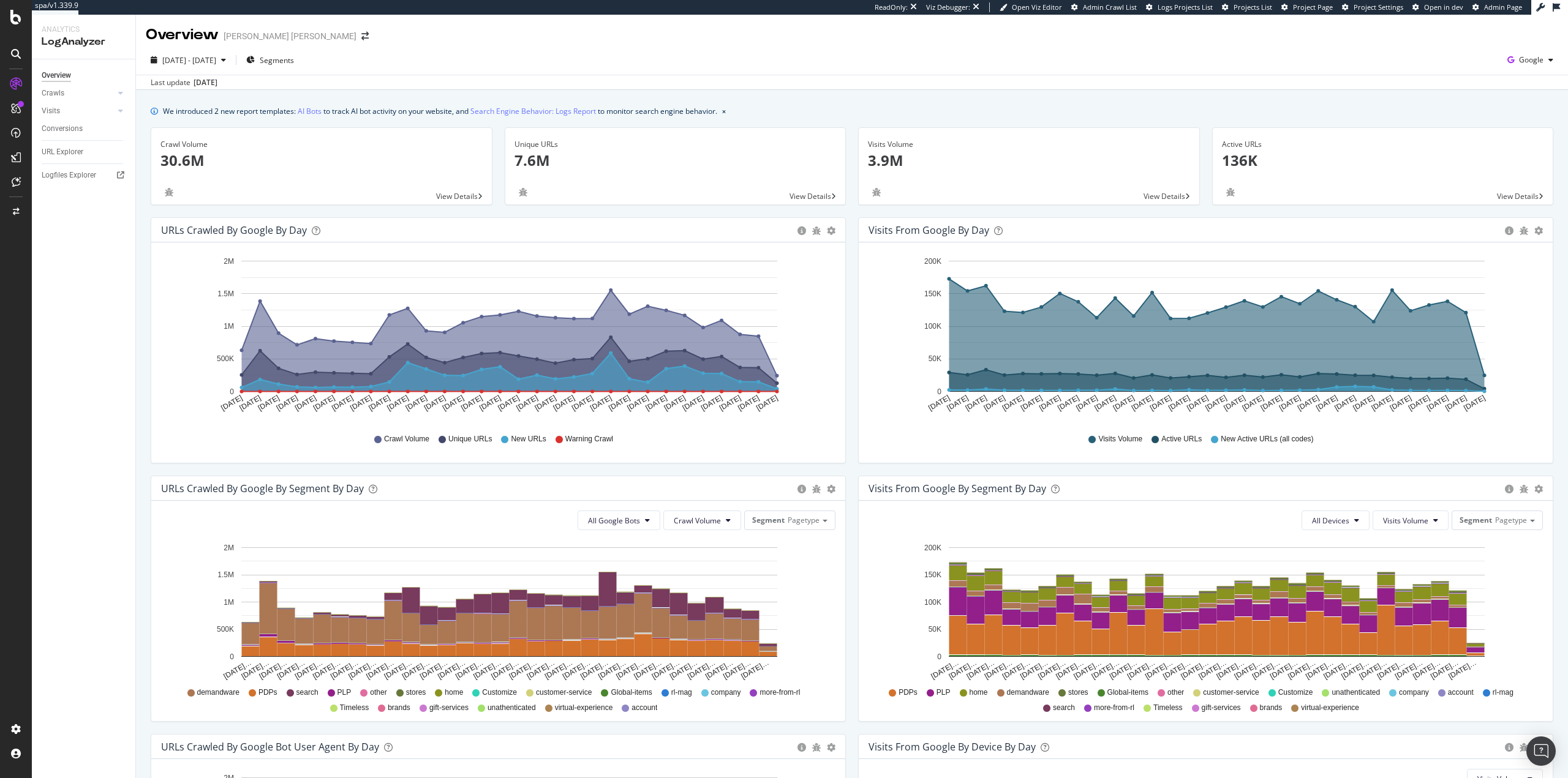
click at [101, 544] on div "Overview Crawls Daily Distribution Segments Distribution HTTP Codes Resources V…" at bounding box center [83, 419] width 103 height 719
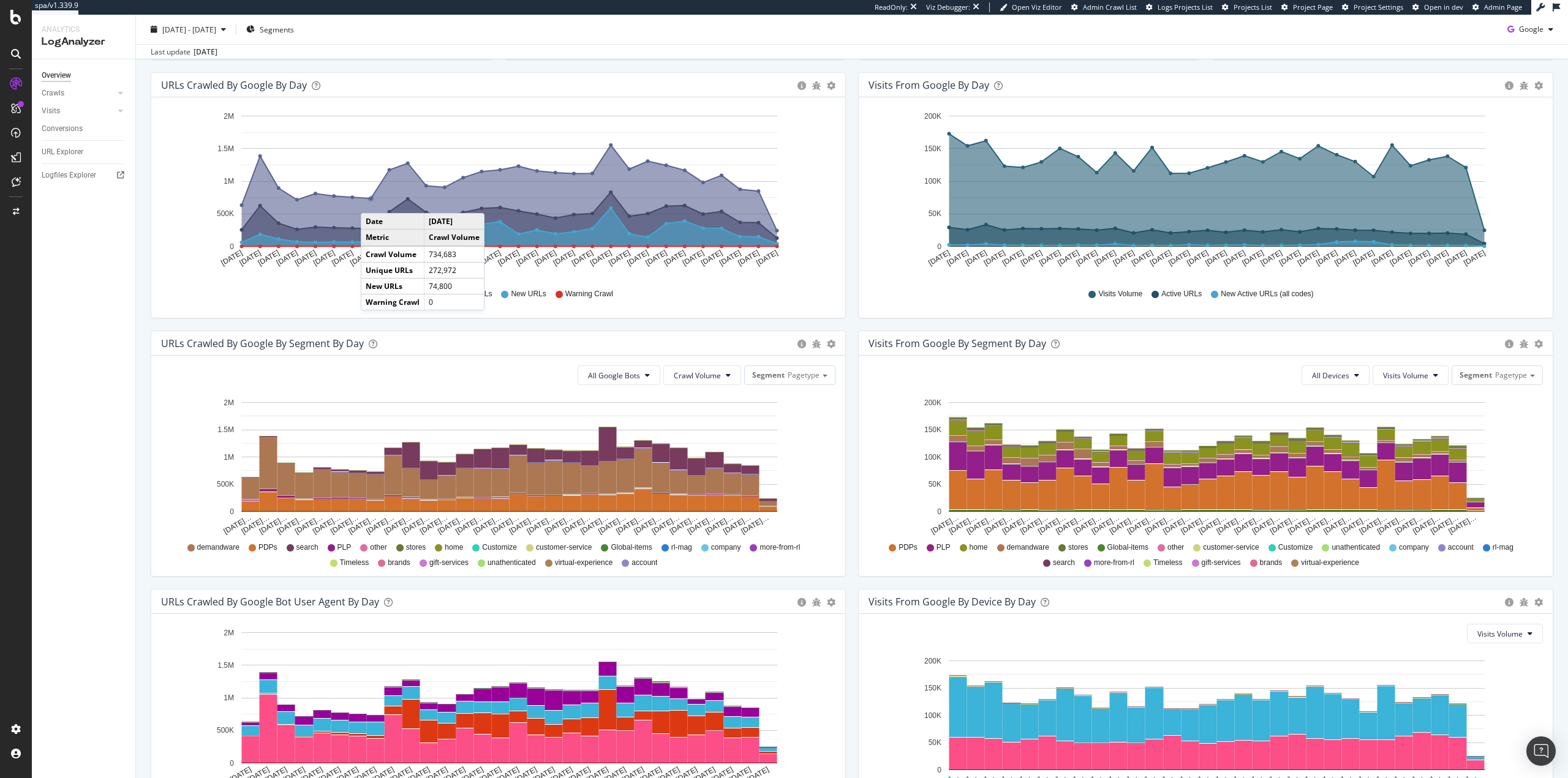
scroll to position [245, 0]
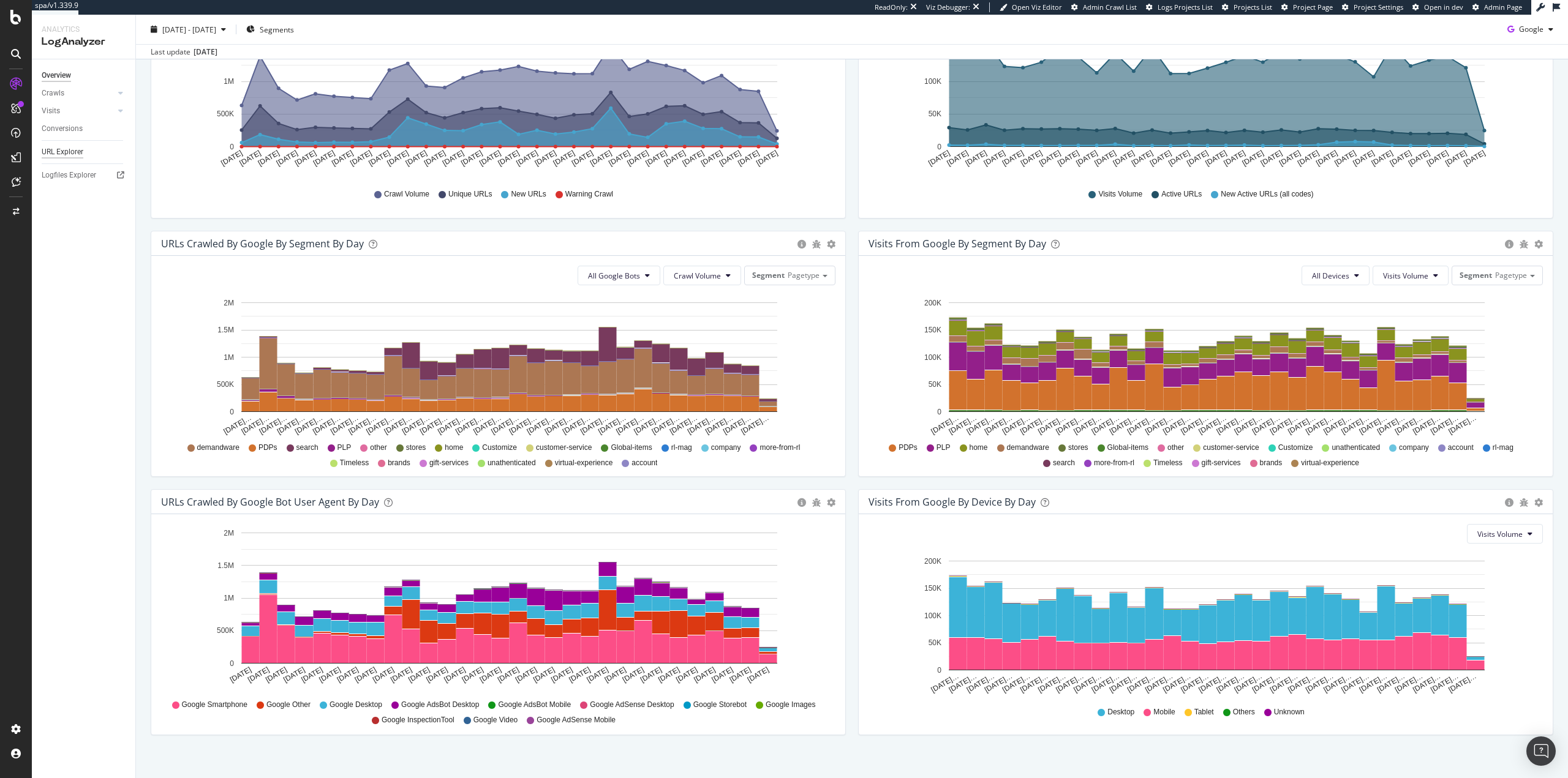
click at [80, 154] on div "URL Explorer" at bounding box center [62, 152] width 42 height 13
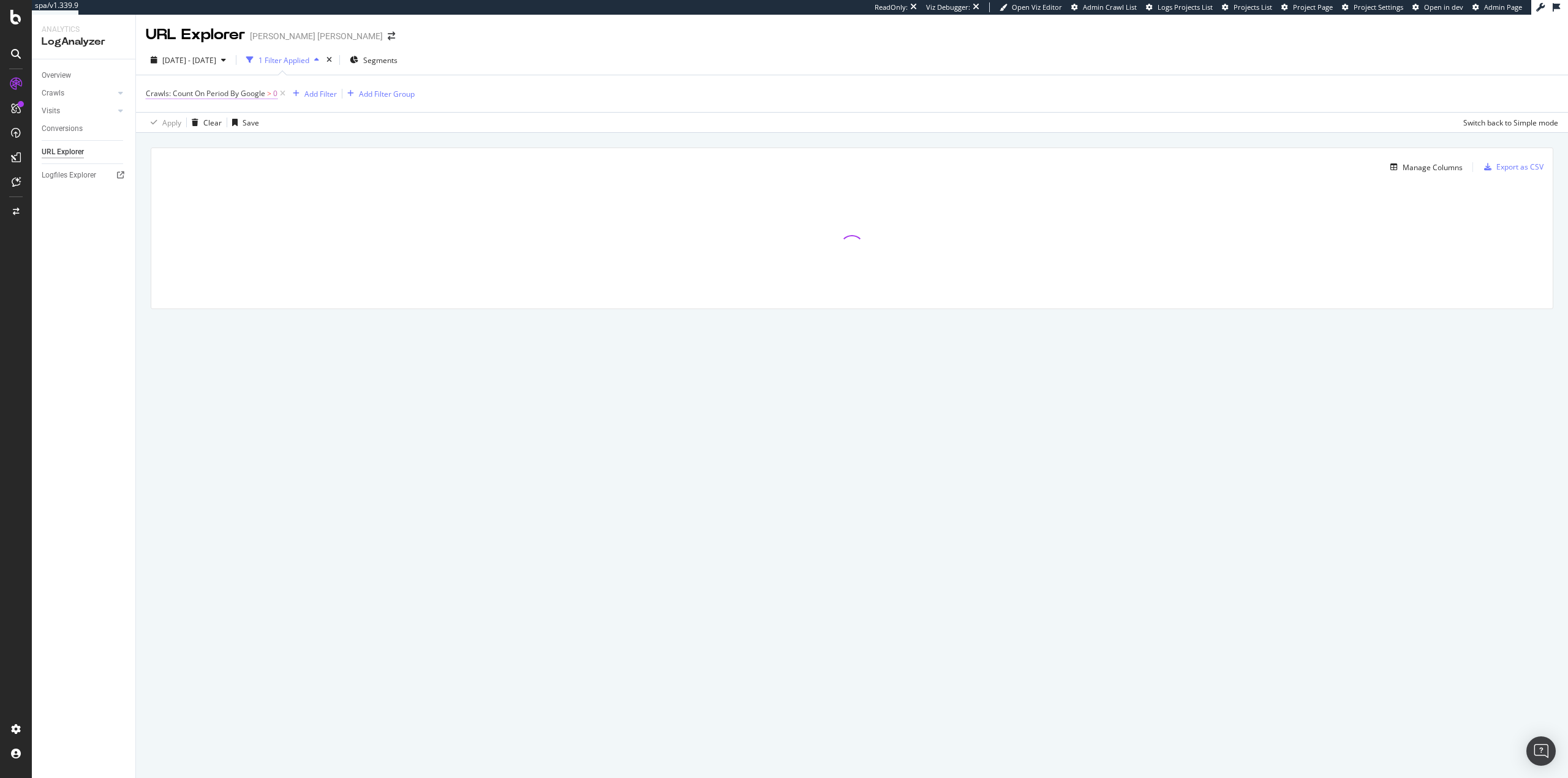
click at [238, 94] on span "Crawls: Count On Period By Google" at bounding box center [205, 93] width 119 height 10
click at [187, 125] on span "By Google" at bounding box center [174, 122] width 35 height 10
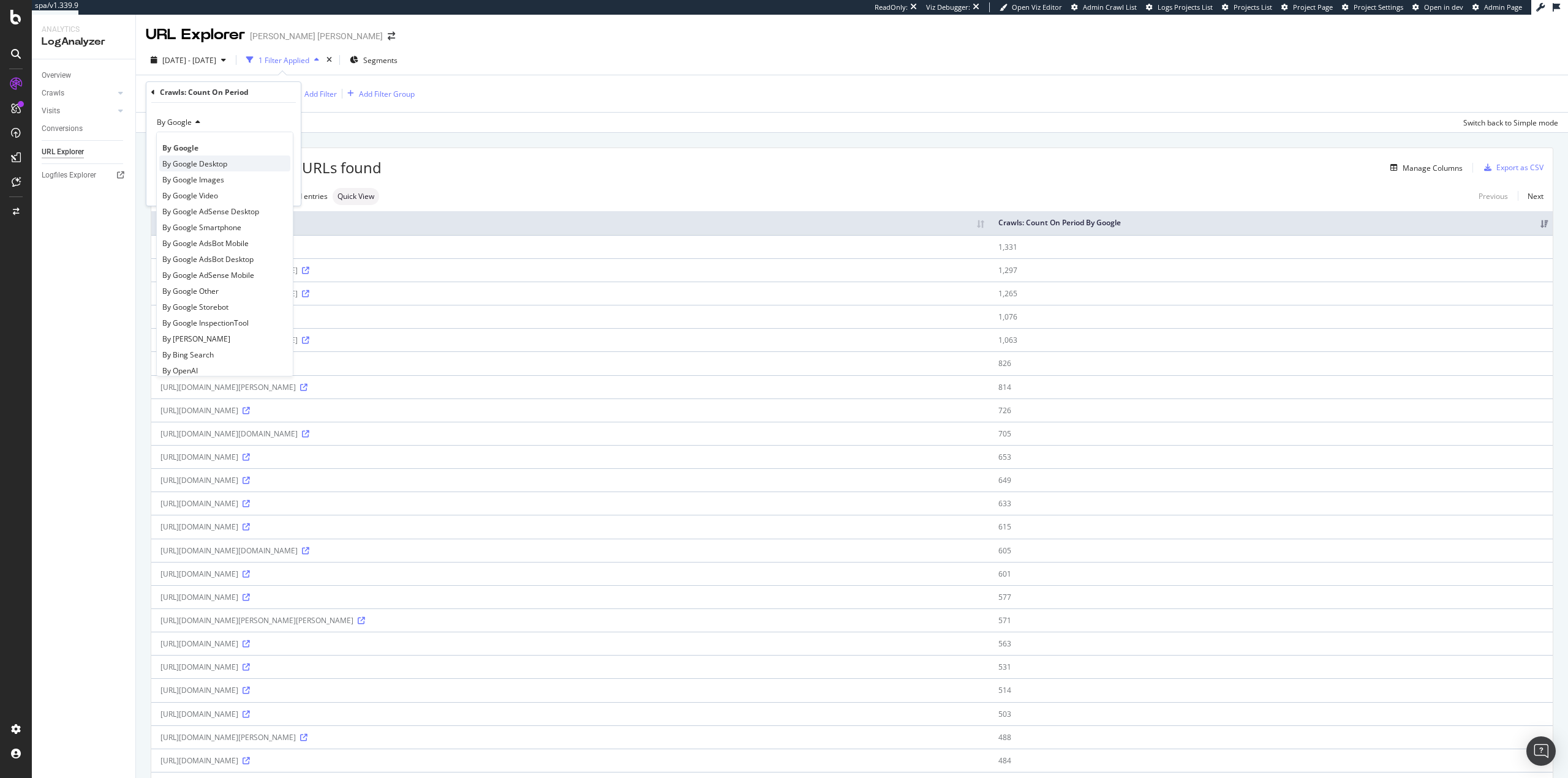
click at [238, 162] on div "By Google Desktop" at bounding box center [225, 163] width 131 height 16
click at [278, 186] on div "Apply" at bounding box center [282, 190] width 19 height 10
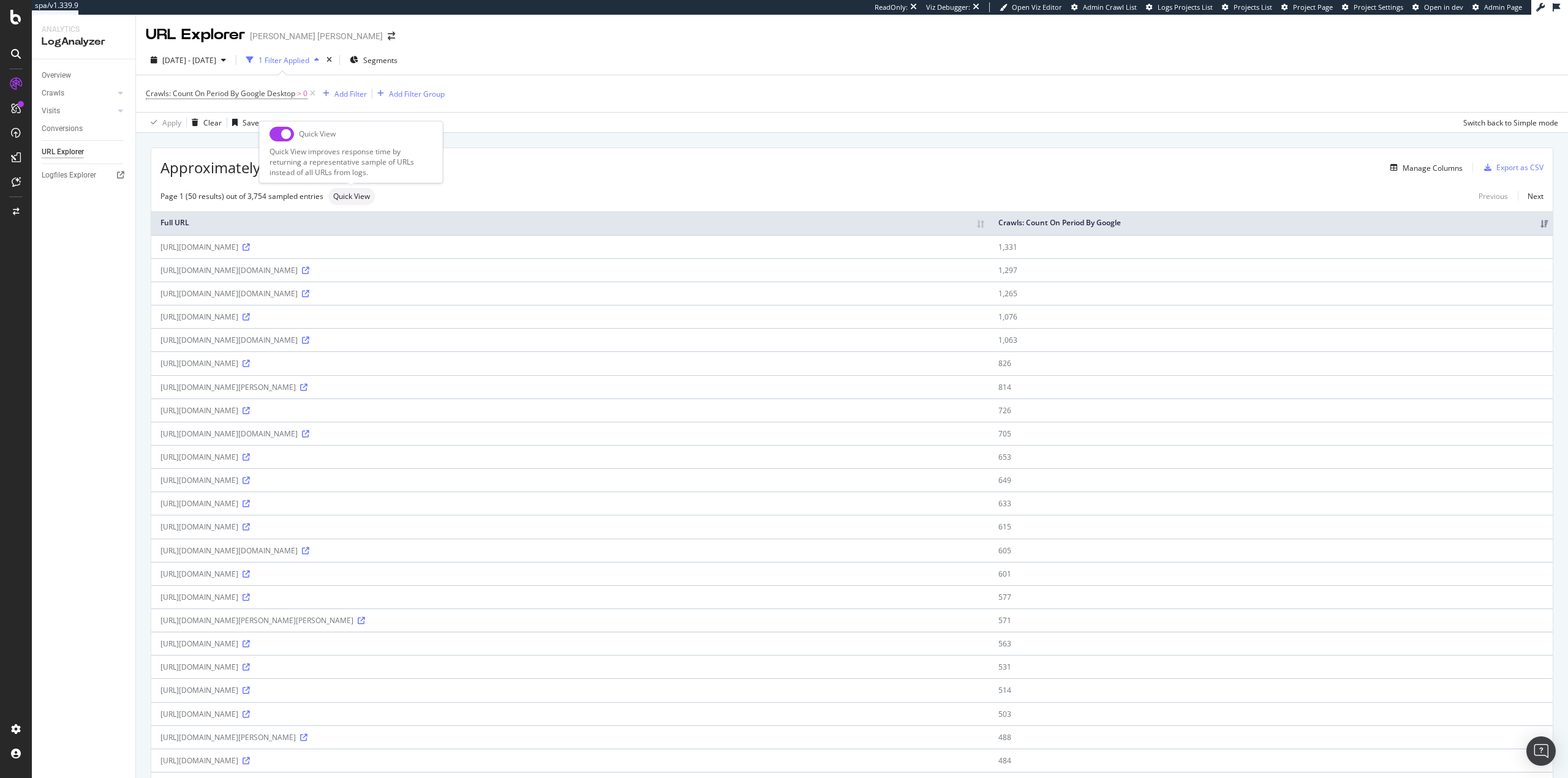
drag, startPoint x: 285, startPoint y: 135, endPoint x: 275, endPoint y: 135, distance: 10.0
click at [285, 135] on input "checkbox" at bounding box center [282, 134] width 24 height 15
checkbox input "true"
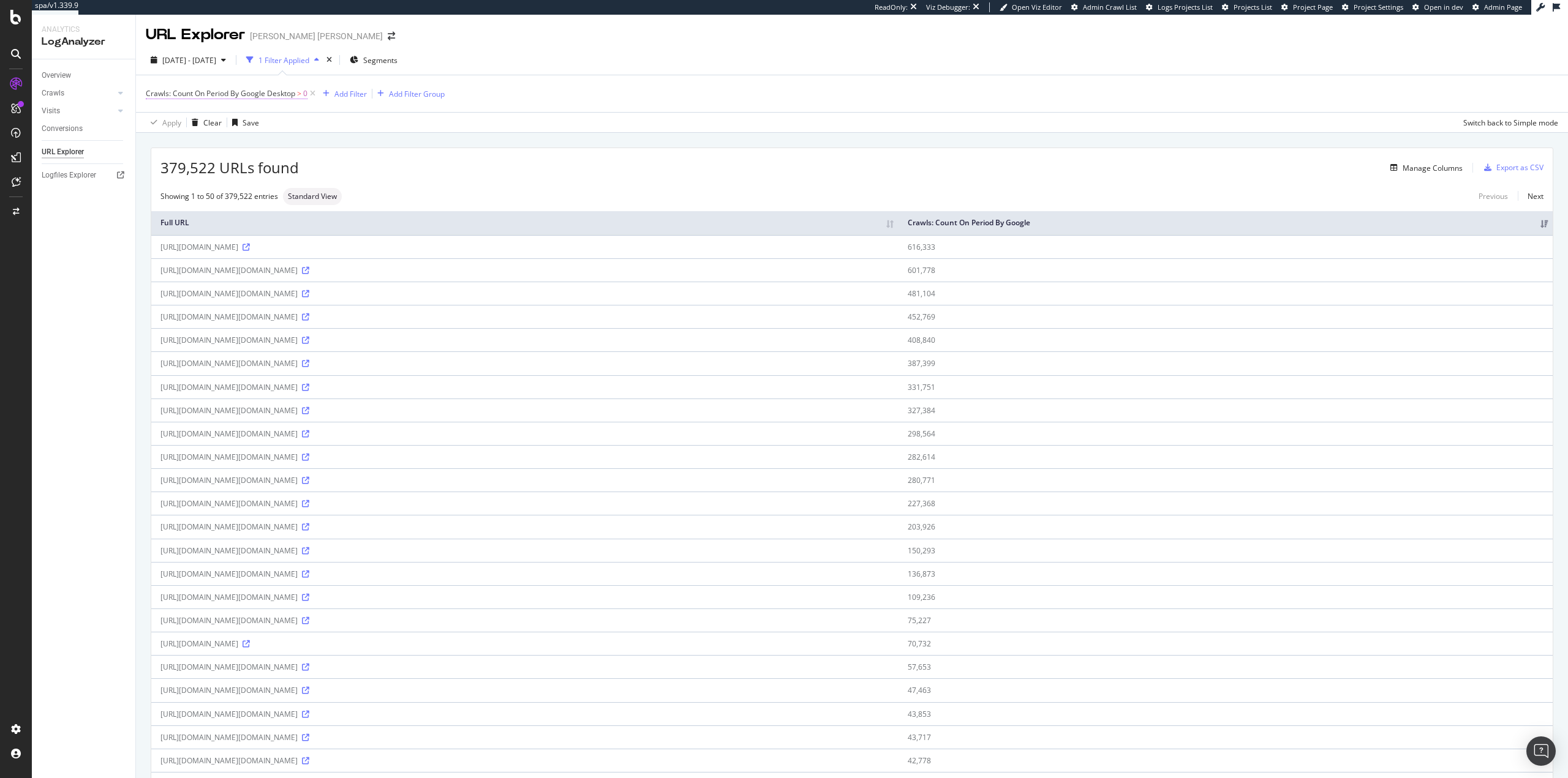
click at [250, 89] on span "Crawls: Count On Period By Google Desktop" at bounding box center [220, 93] width 150 height 10
click at [215, 126] on span "By Google Desktop" at bounding box center [189, 122] width 65 height 10
click at [252, 225] on div "By Google Smartphone" at bounding box center [225, 227] width 131 height 16
click at [280, 191] on div "Apply" at bounding box center [282, 190] width 19 height 10
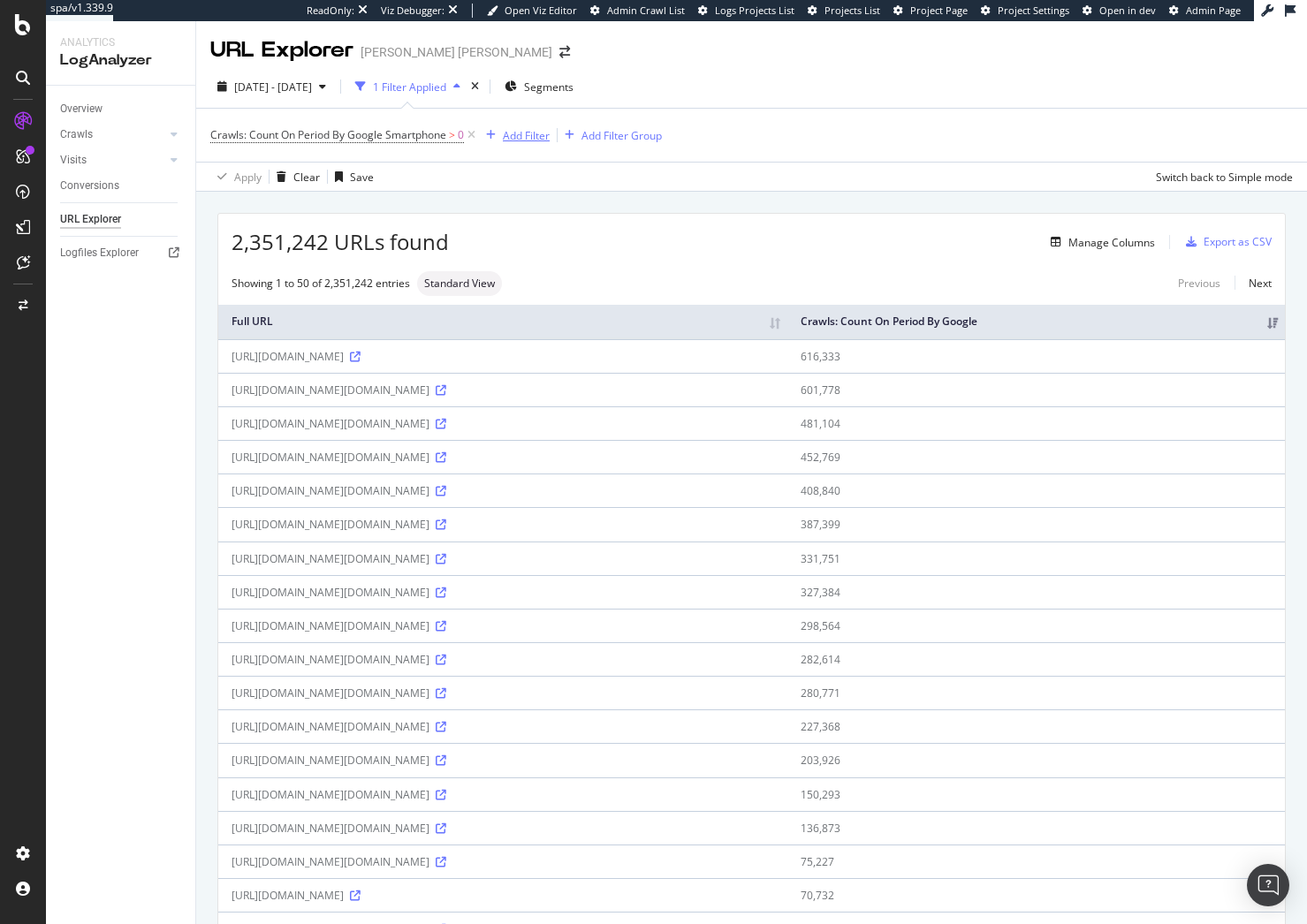
click at [536, 136] on div "Add Filter" at bounding box center [526, 135] width 47 height 15
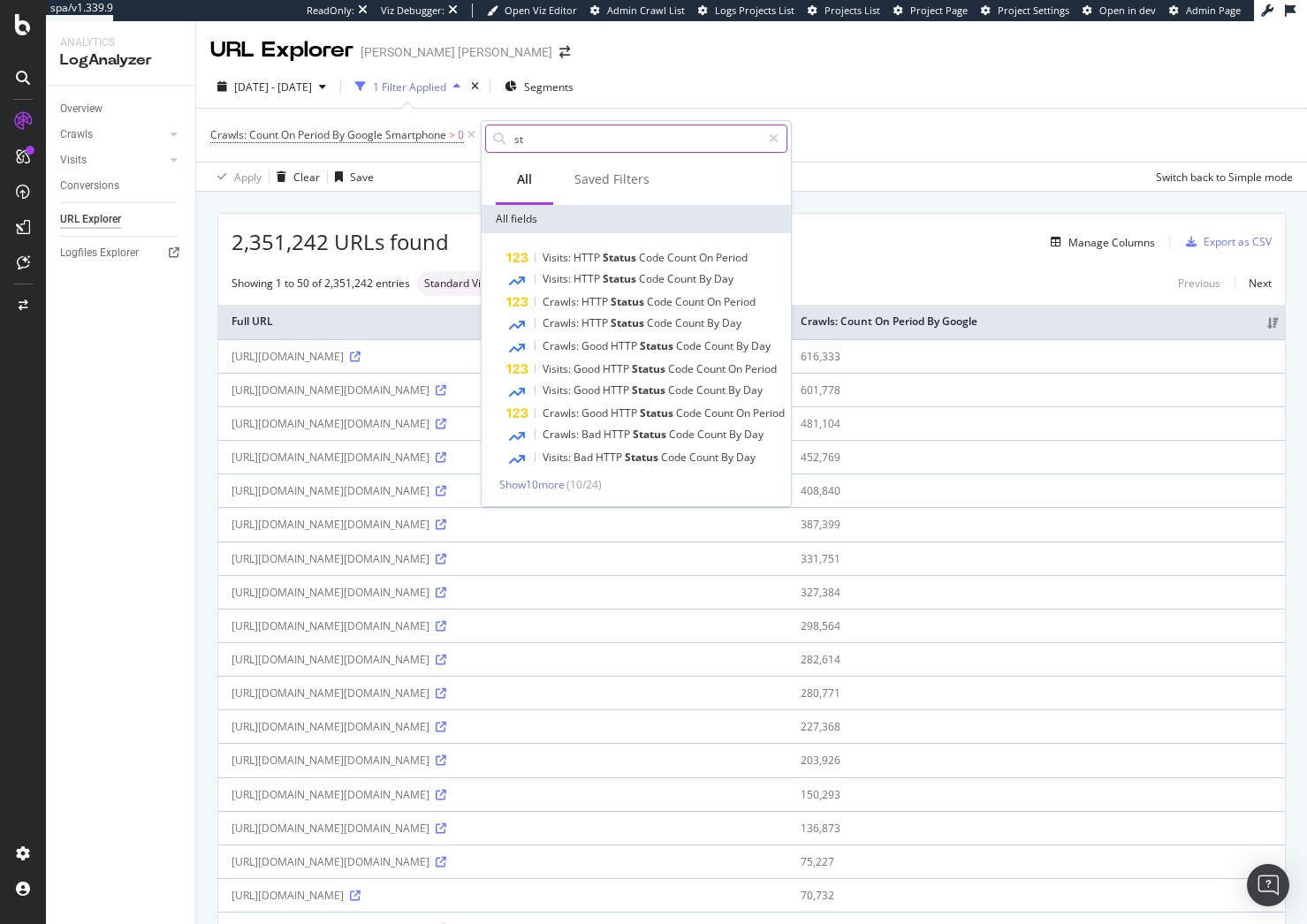
type input "s"
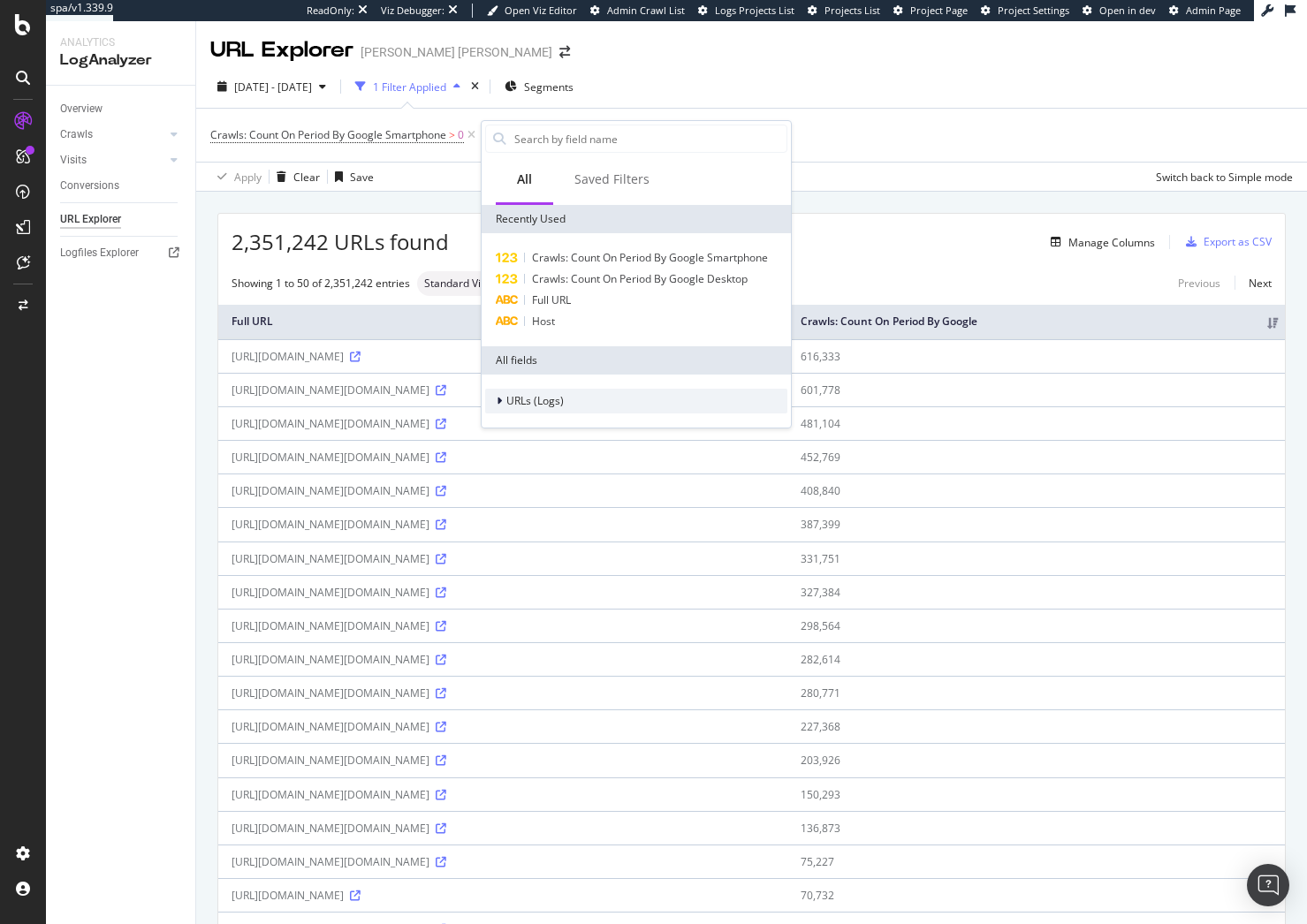
click at [601, 392] on div "URLs (Logs)" at bounding box center [636, 401] width 302 height 25
click at [620, 450] on div "Segments" at bounding box center [636, 454] width 302 height 25
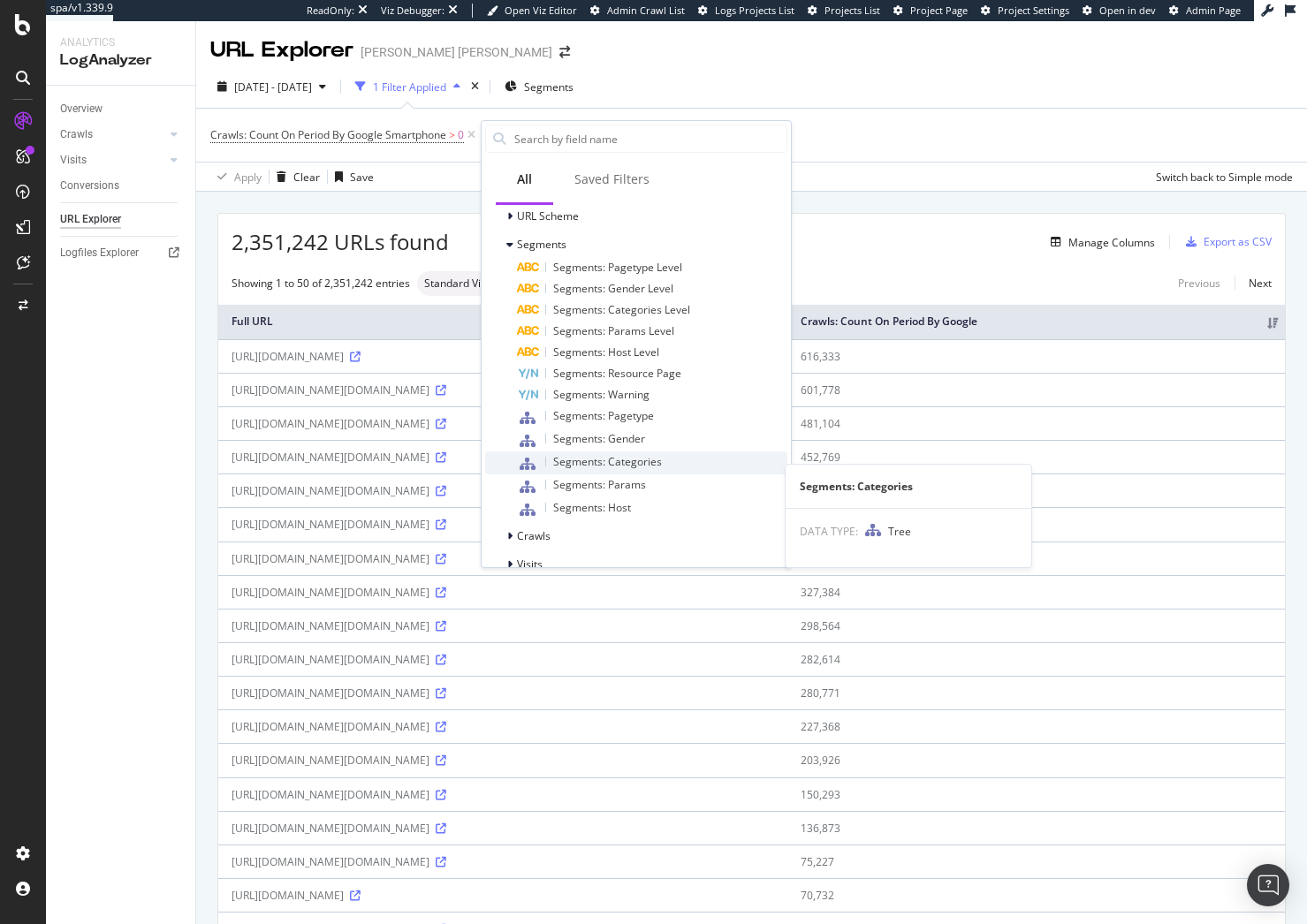
scroll to position [144, 0]
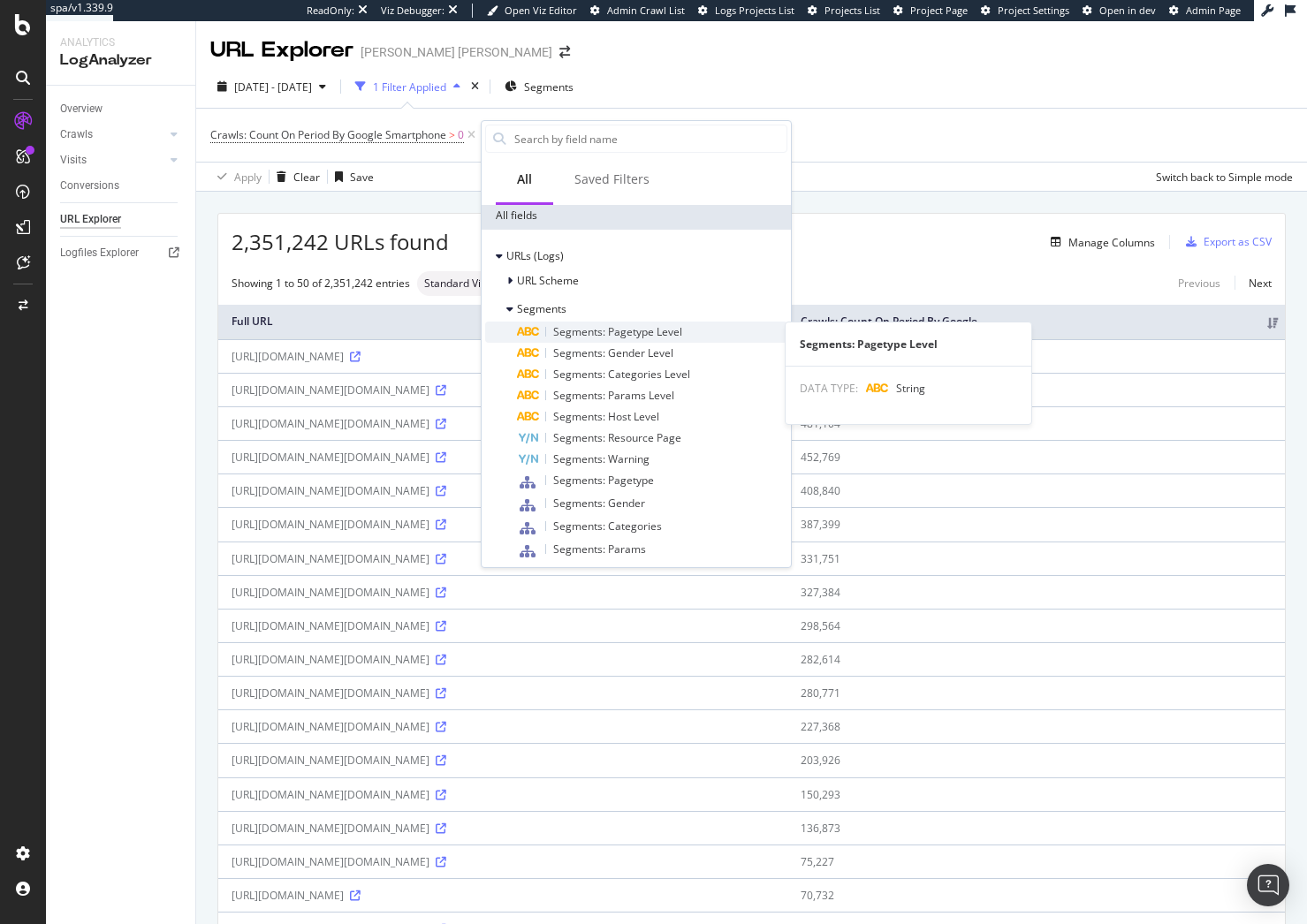
click at [691, 331] on div "Segments: Pagetype Level" at bounding box center [652, 331] width 270 height 21
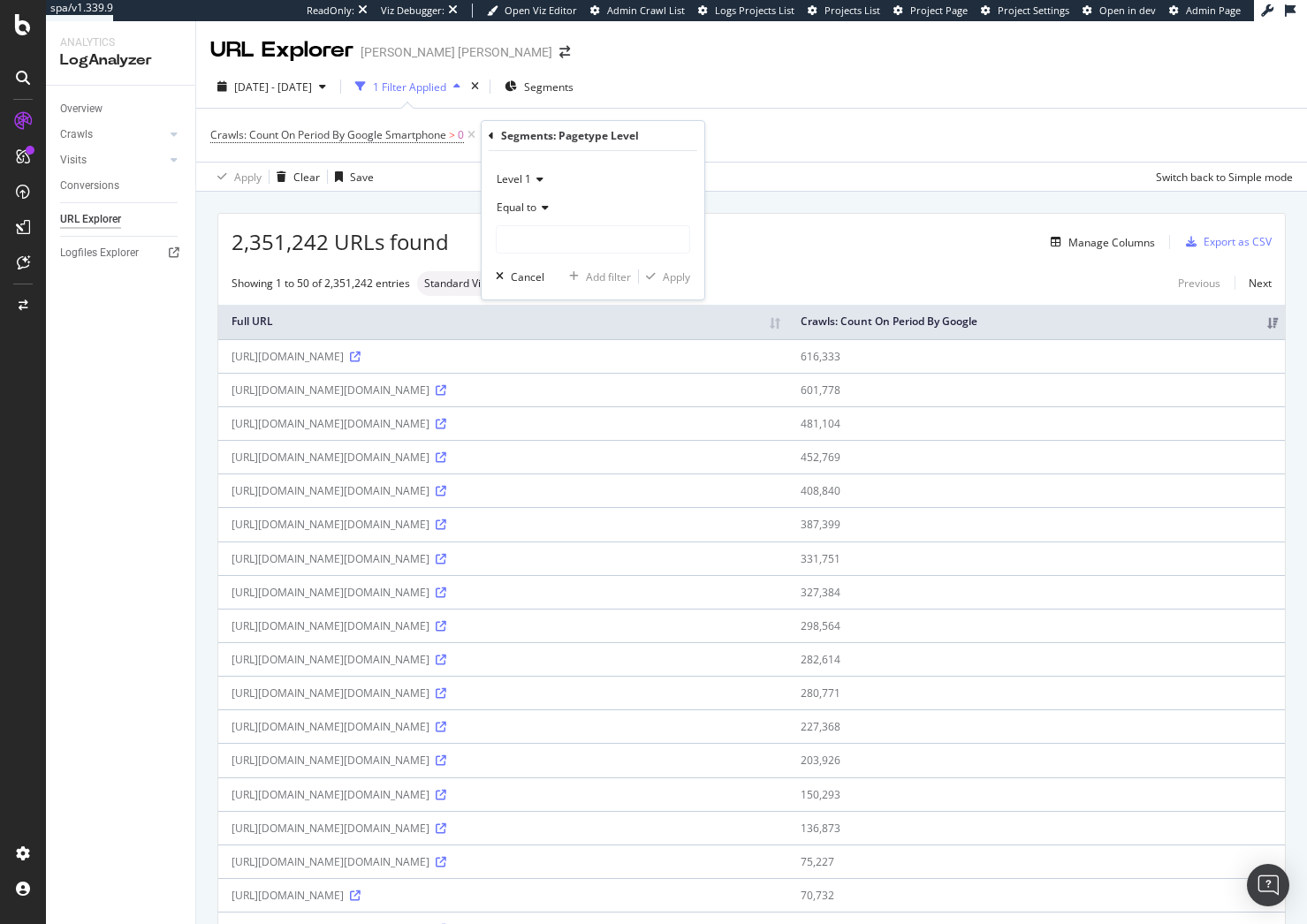
click at [534, 217] on div "Equal to" at bounding box center [593, 207] width 195 height 29
click at [492, 131] on icon at bounding box center [491, 135] width 6 height 10
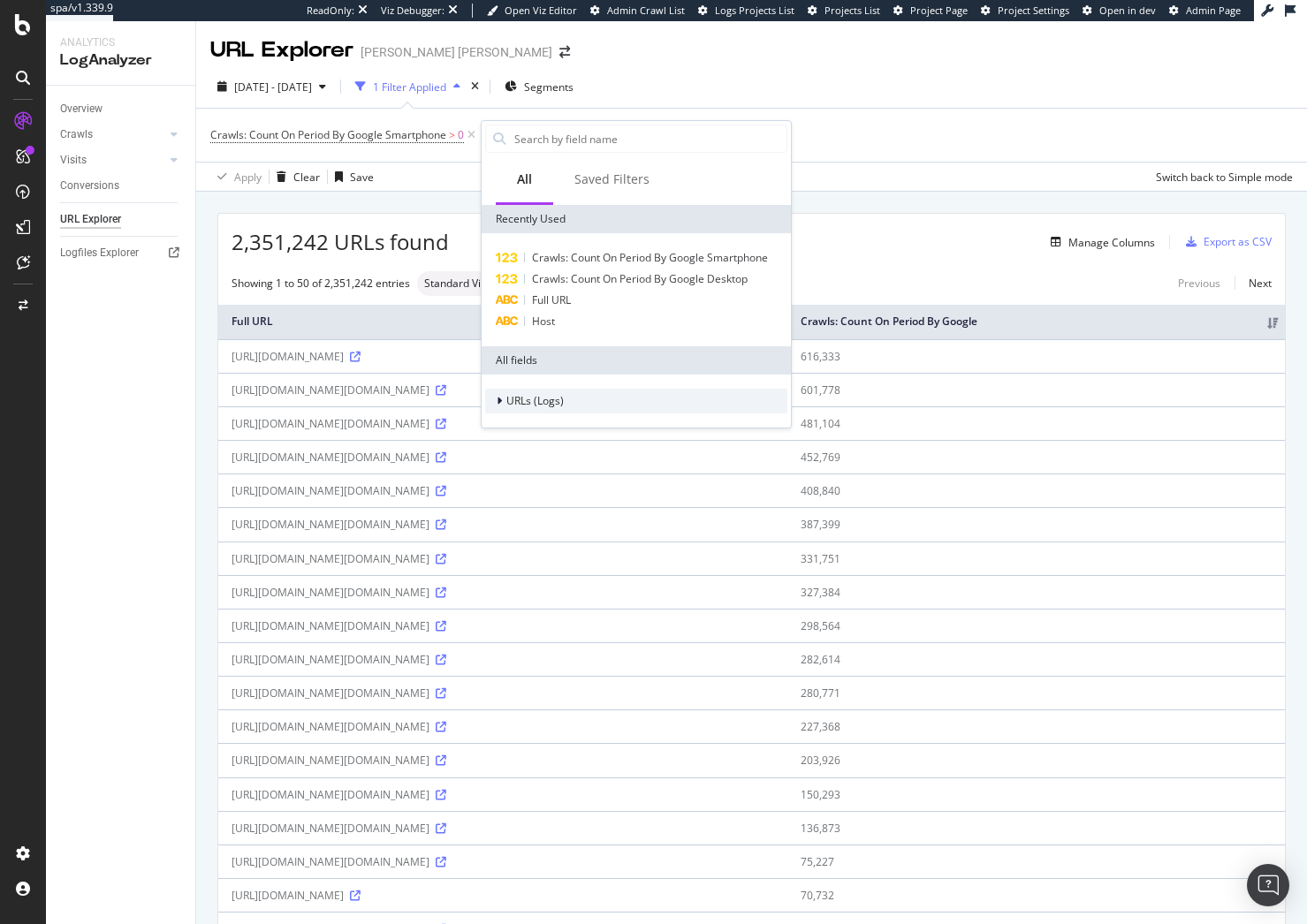
click at [562, 394] on span "URLs (Logs)" at bounding box center [535, 400] width 57 height 15
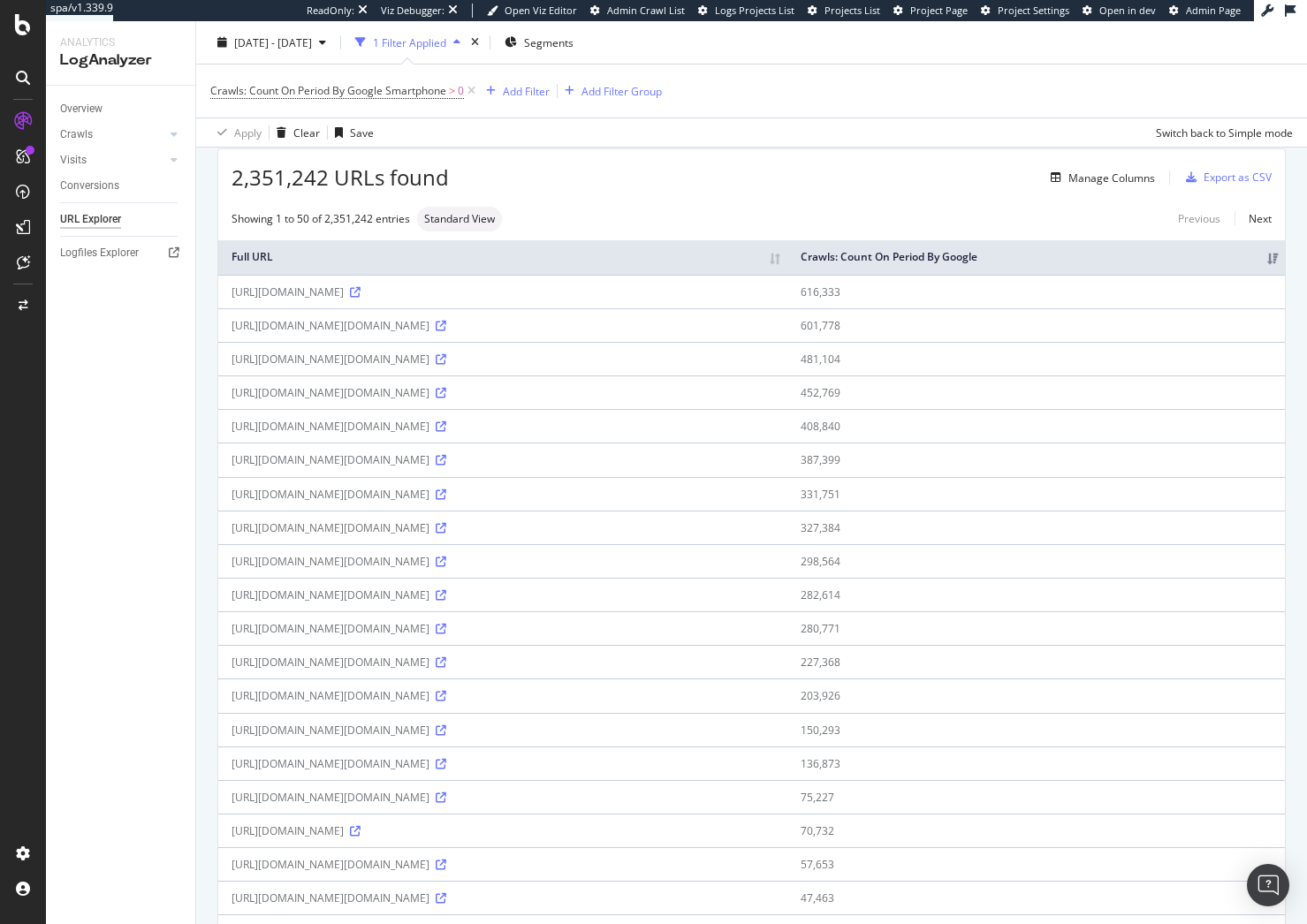
scroll to position [0, 0]
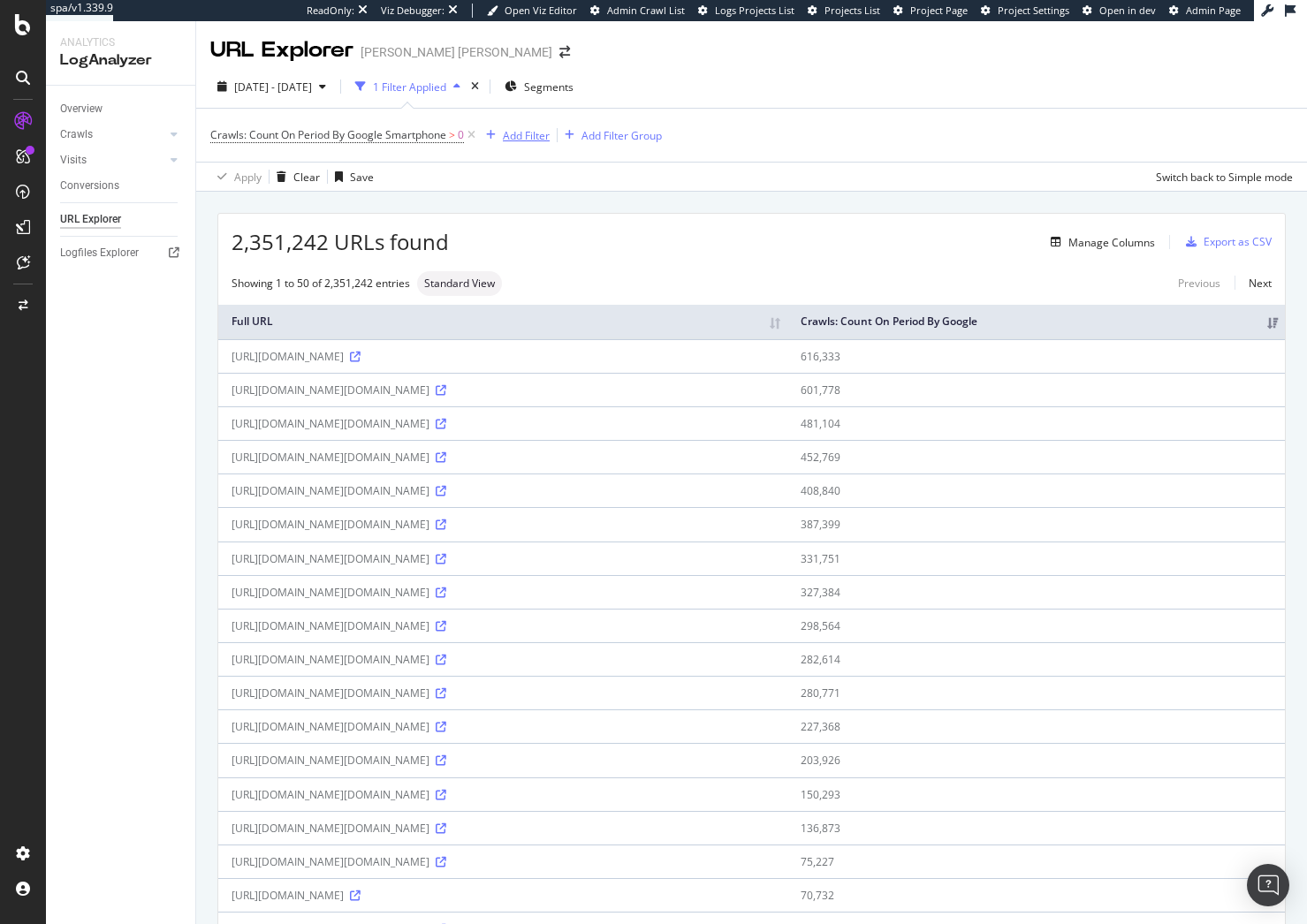
click at [530, 135] on div "Add Filter" at bounding box center [526, 135] width 47 height 15
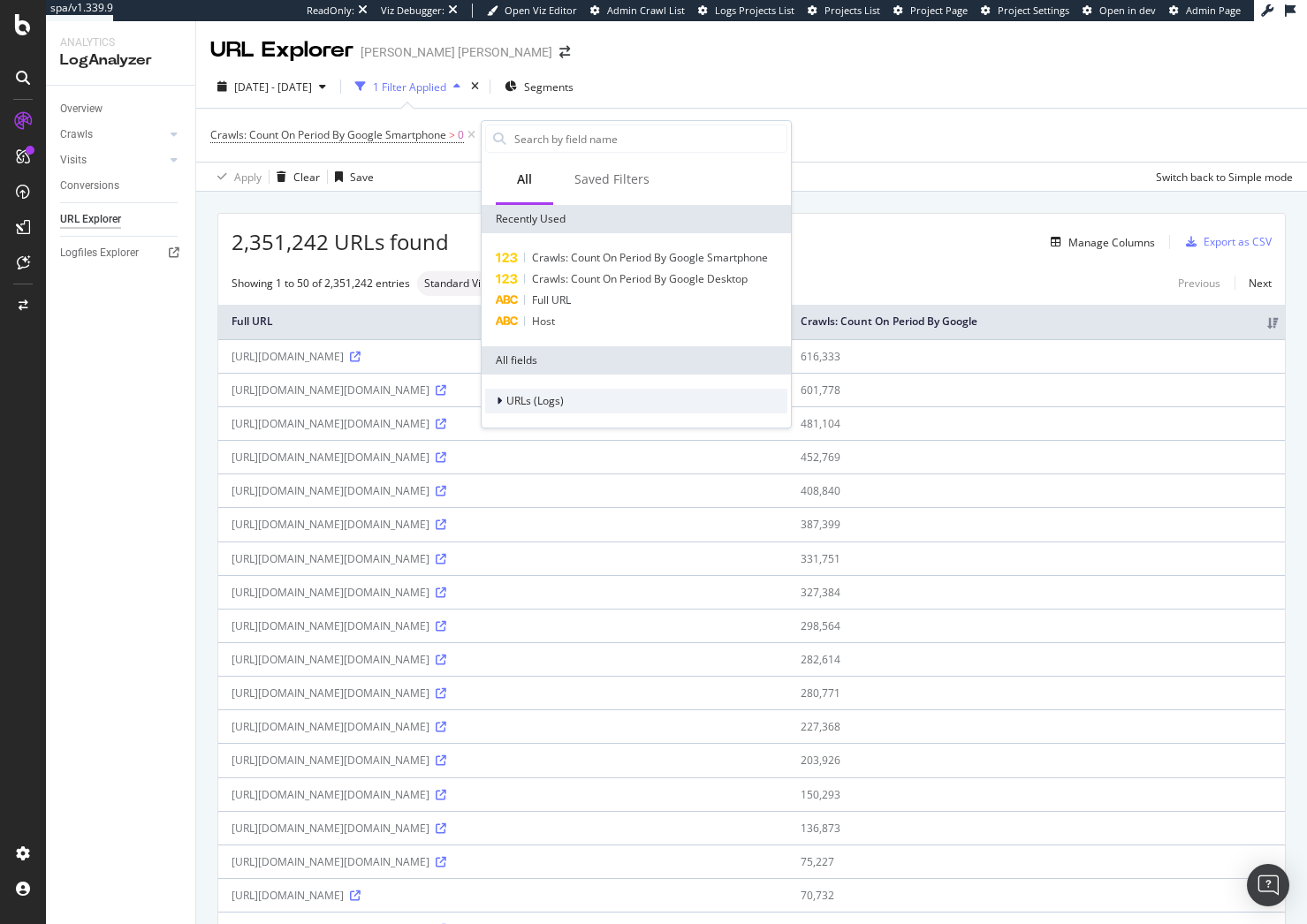
click at [545, 402] on span "URLs (Logs)" at bounding box center [535, 400] width 57 height 15
click at [576, 432] on span "URL Scheme" at bounding box center [547, 425] width 62 height 15
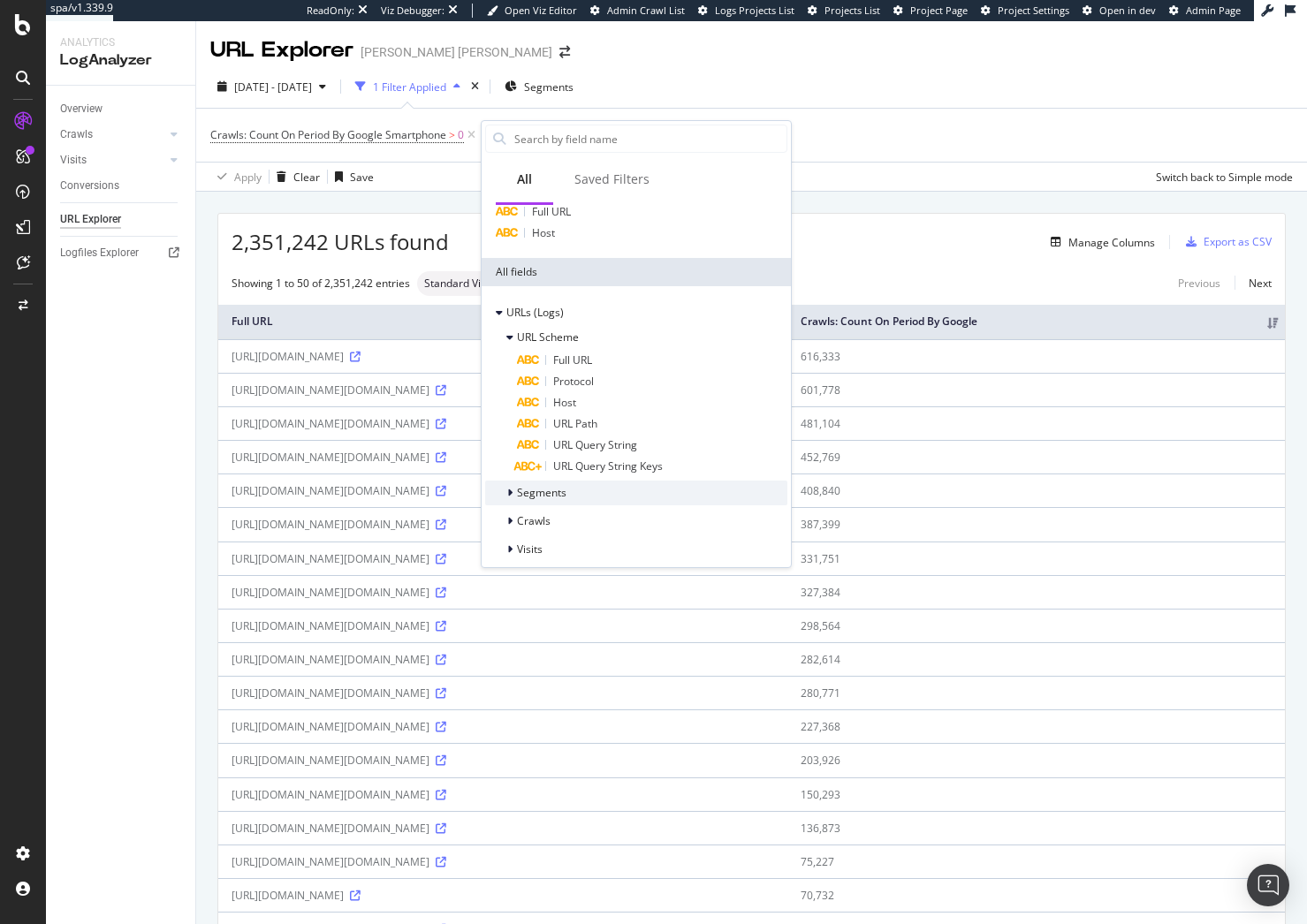
click at [603, 499] on div "Segments" at bounding box center [636, 493] width 302 height 25
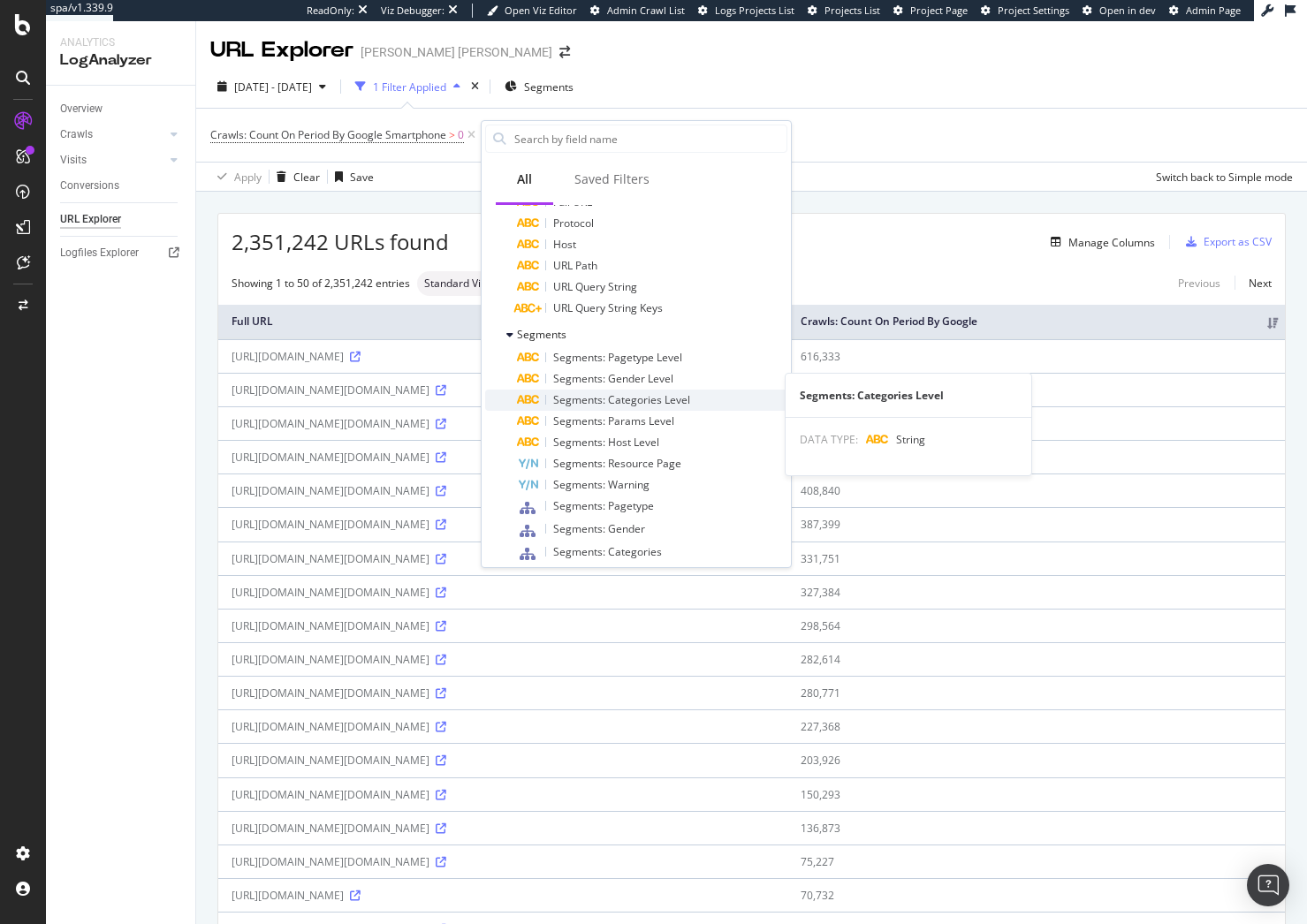
scroll to position [265, 0]
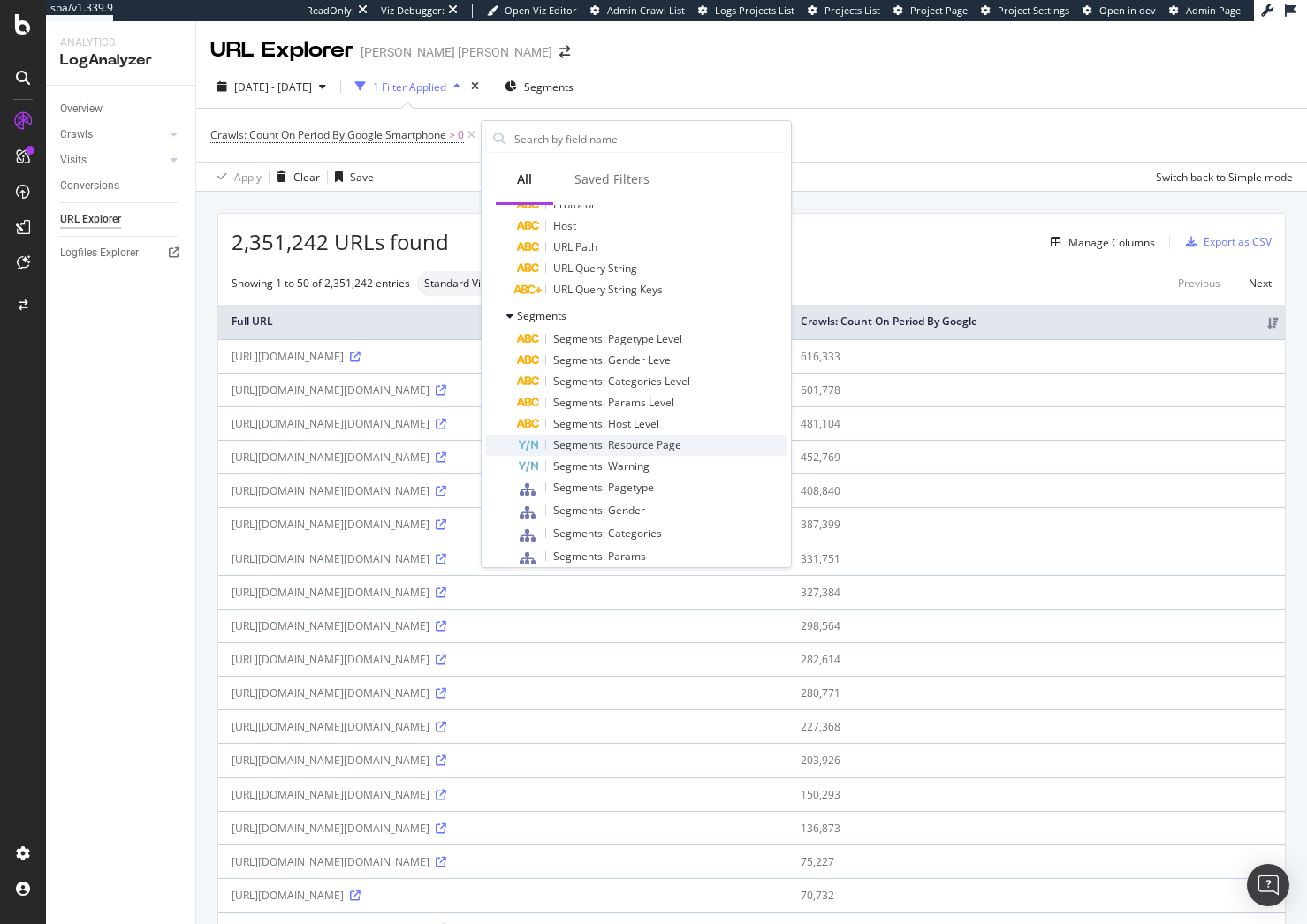
click at [654, 454] on div "Segments: Resource Page" at bounding box center [652, 444] width 270 height 21
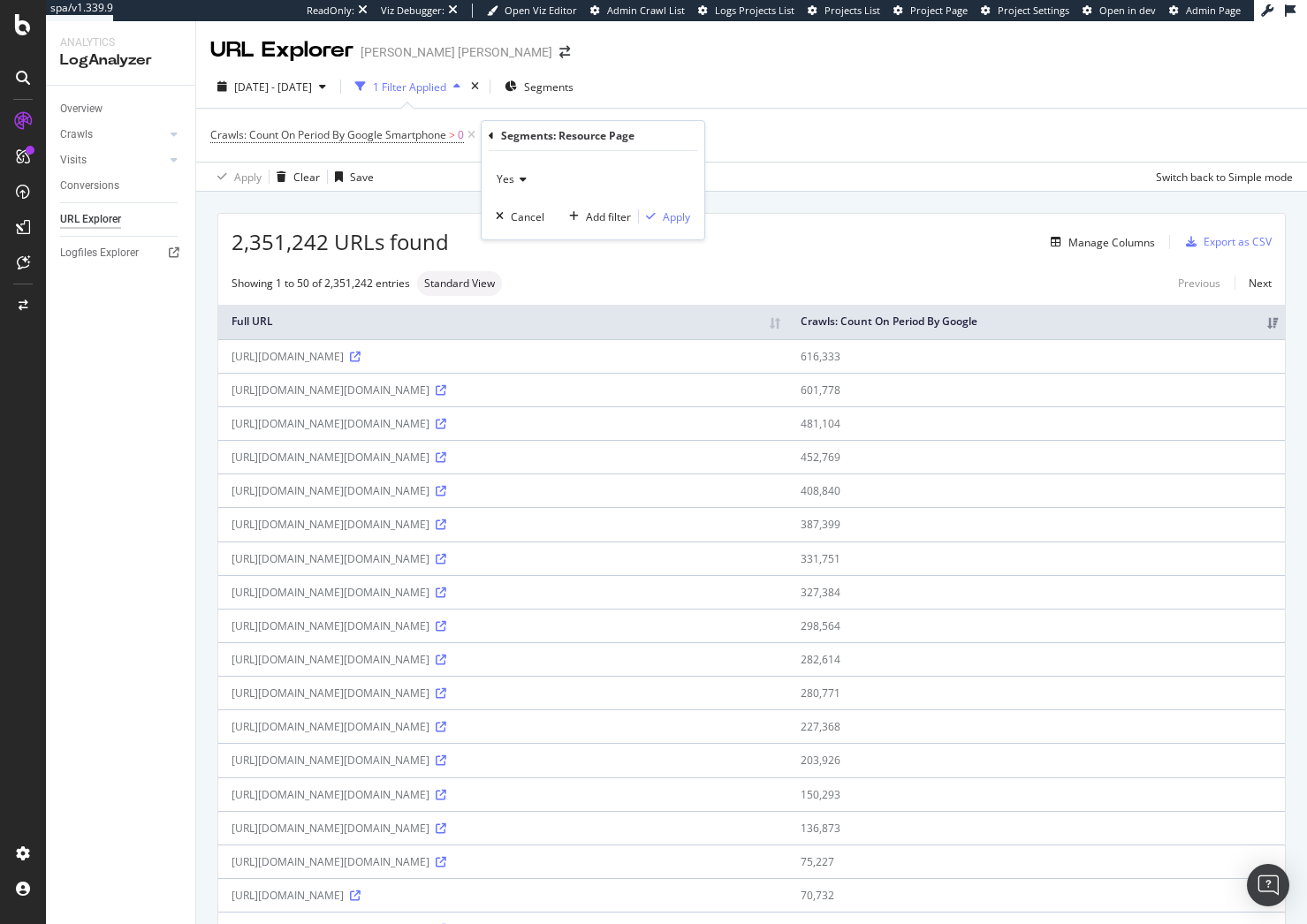
click at [530, 179] on div "Yes" at bounding box center [593, 179] width 195 height 29
click at [541, 240] on div "No" at bounding box center [595, 238] width 189 height 23
click at [663, 219] on div "Apply" at bounding box center [676, 217] width 28 height 15
